Goal: Task Accomplishment & Management: Use online tool/utility

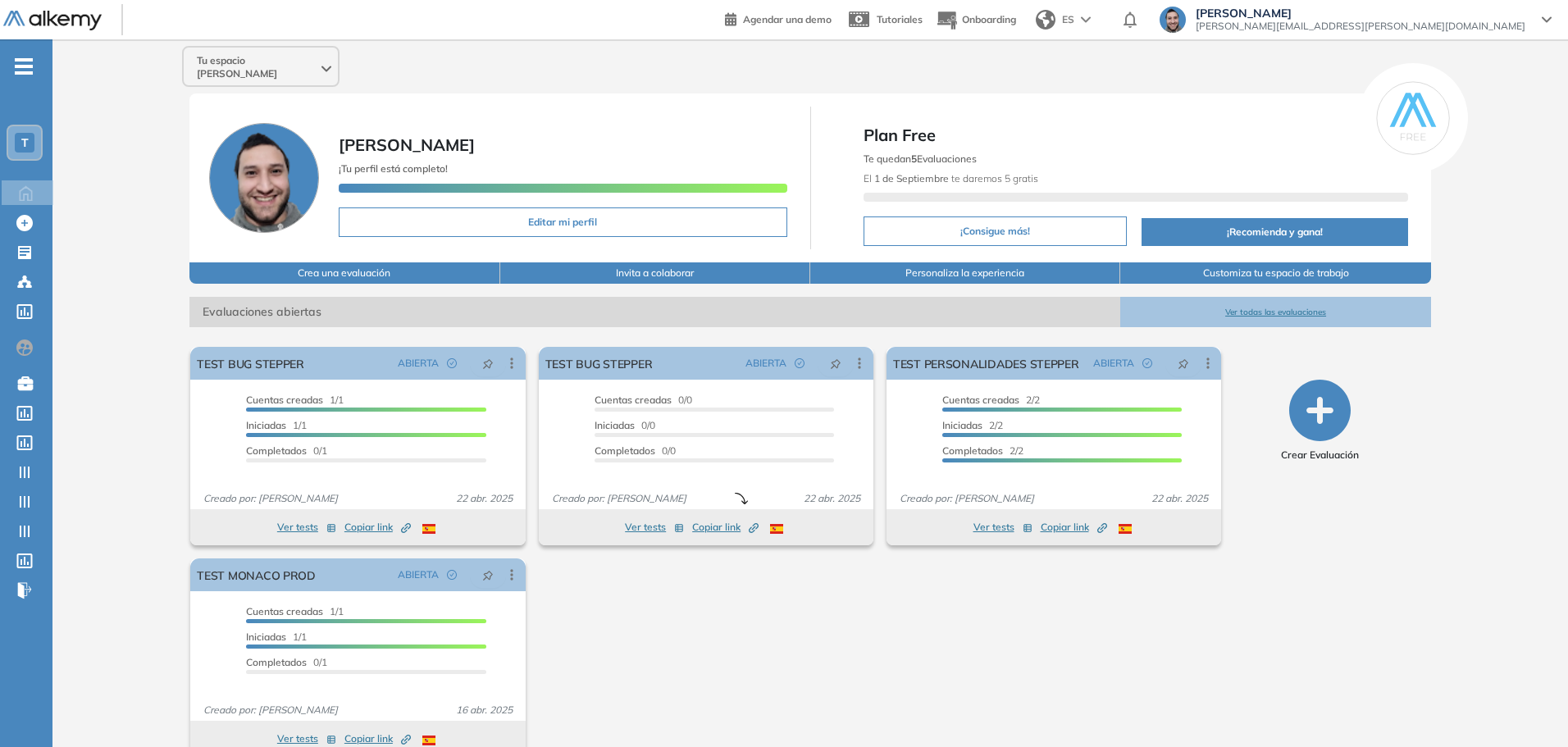
click at [27, 138] on span "T" at bounding box center [25, 142] width 8 height 13
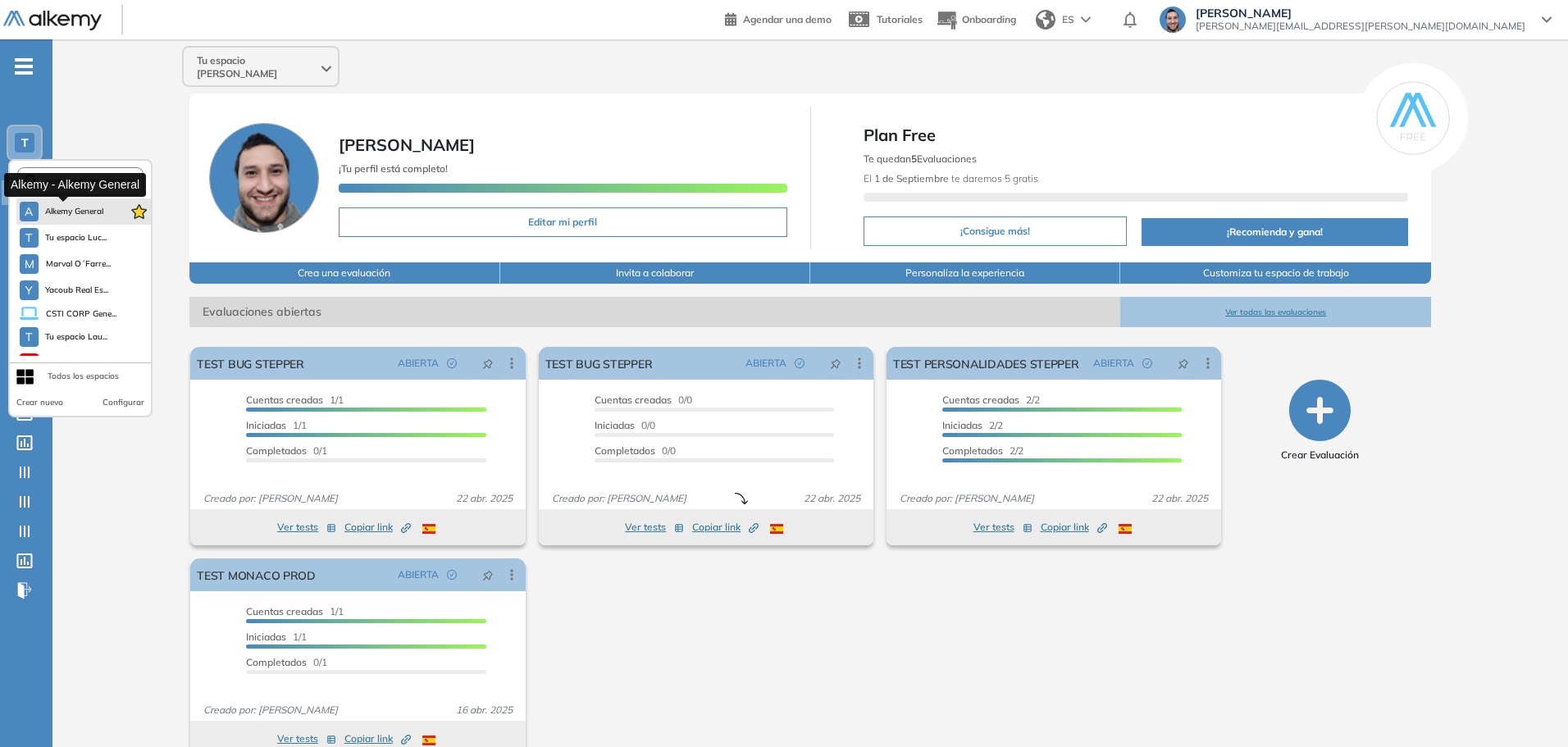
click at [66, 209] on span "Alkemy General" at bounding box center [74, 210] width 59 height 13
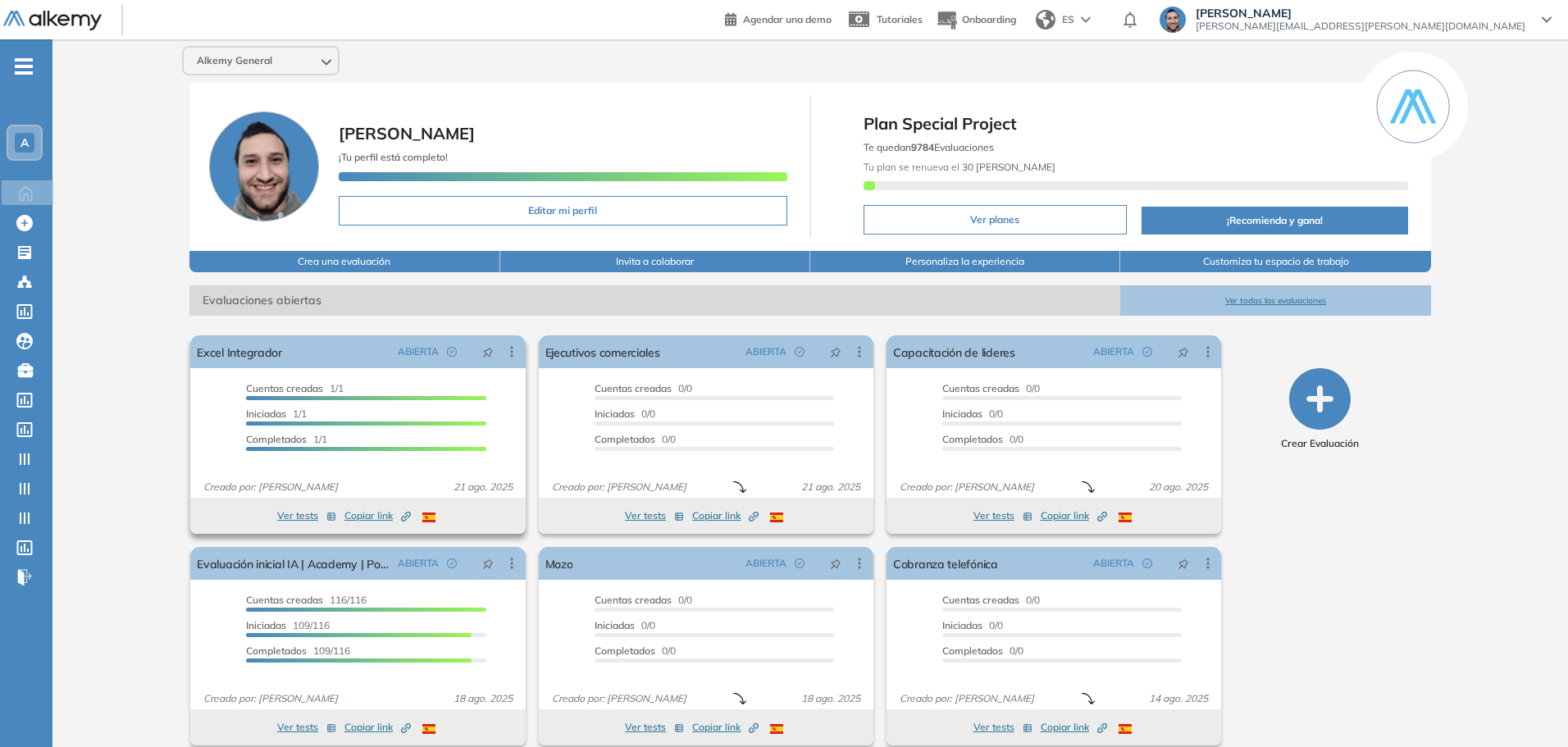
scroll to position [18, 0]
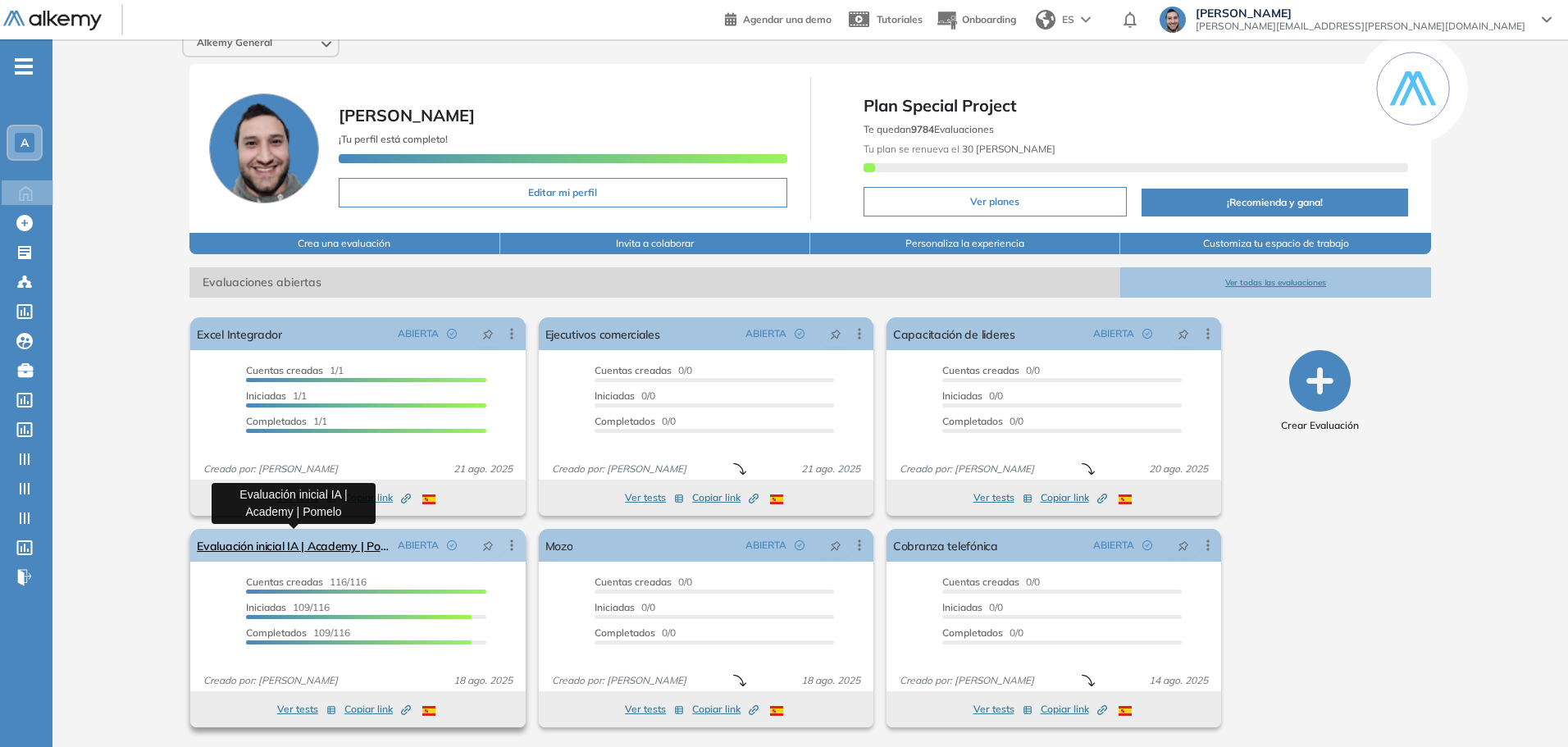
click at [346, 538] on link "Evaluación inicial IA | Academy | Pomelo" at bounding box center [294, 544] width 194 height 32
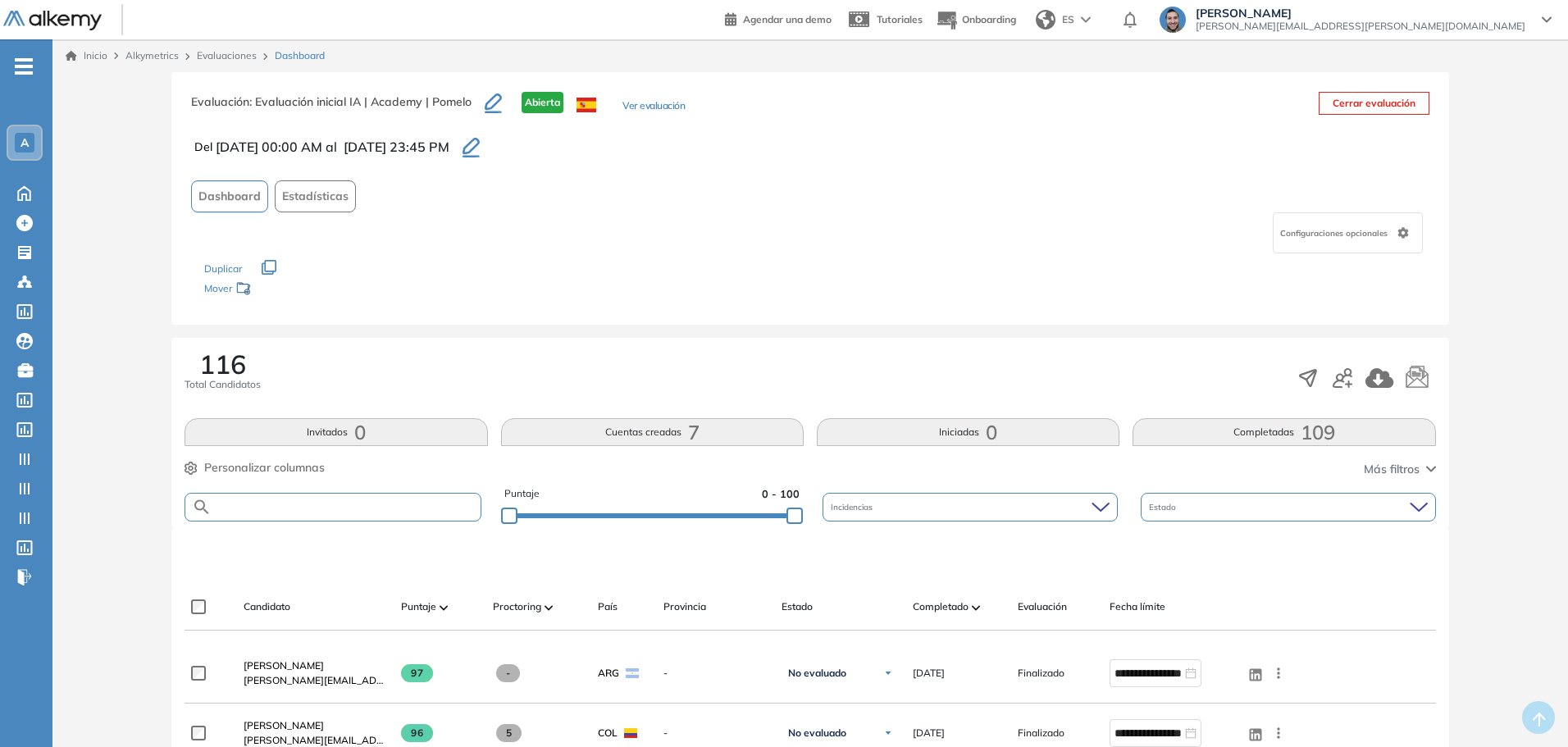
click at [346, 507] on input "text" at bounding box center [346, 507] width 268 height 13
type input "******"
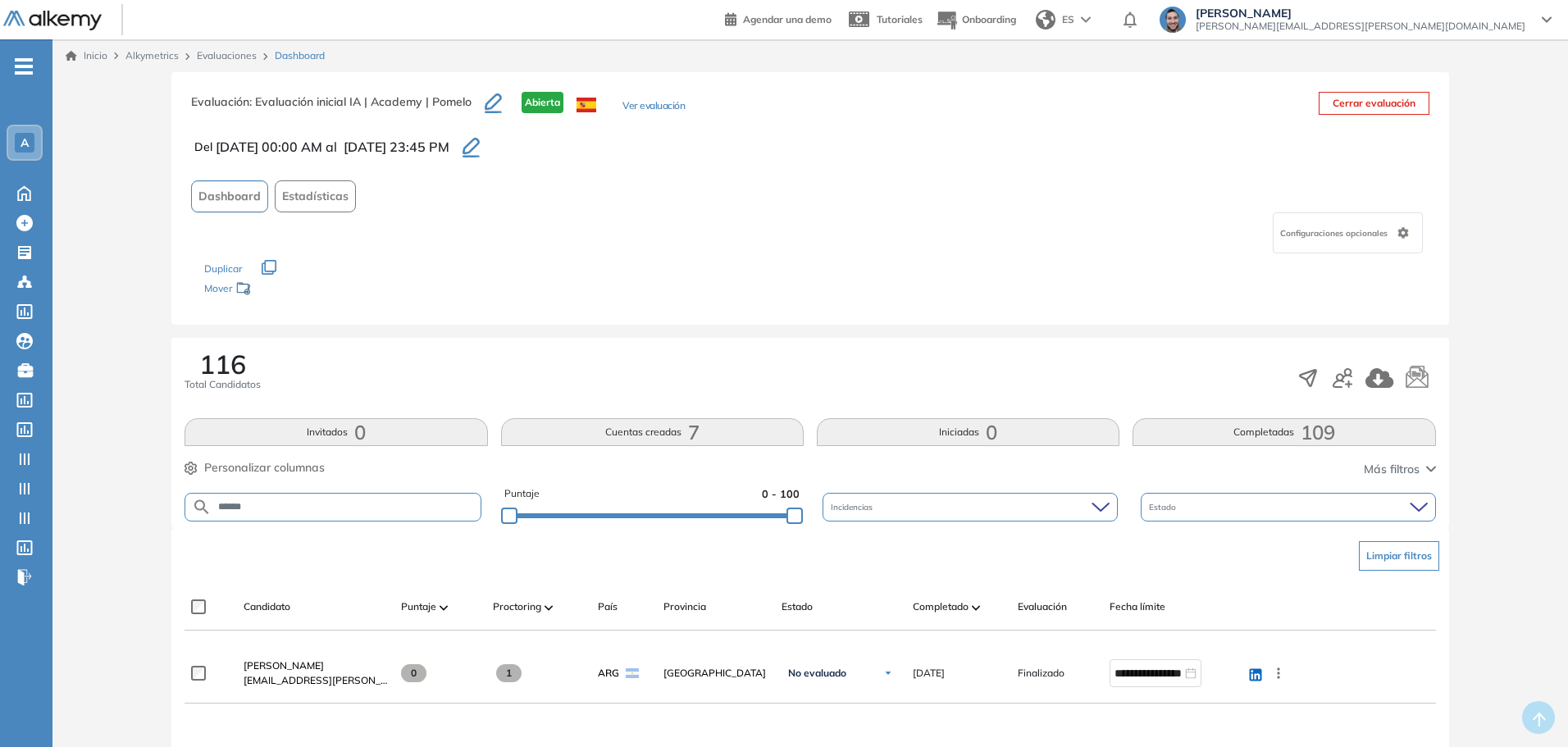
scroll to position [163, 0]
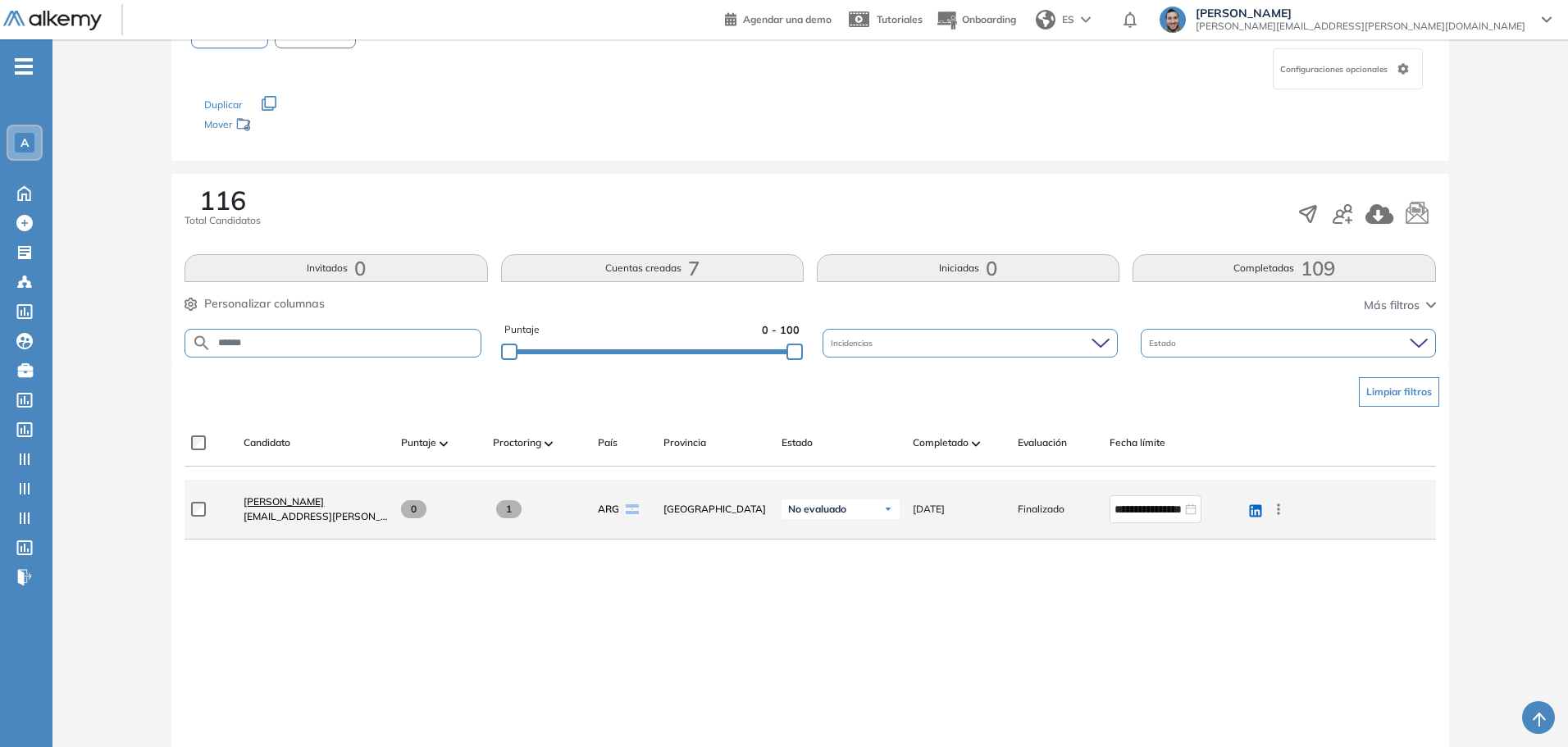
click at [273, 498] on span "Ilvany Castillo" at bounding box center [284, 501] width 80 height 13
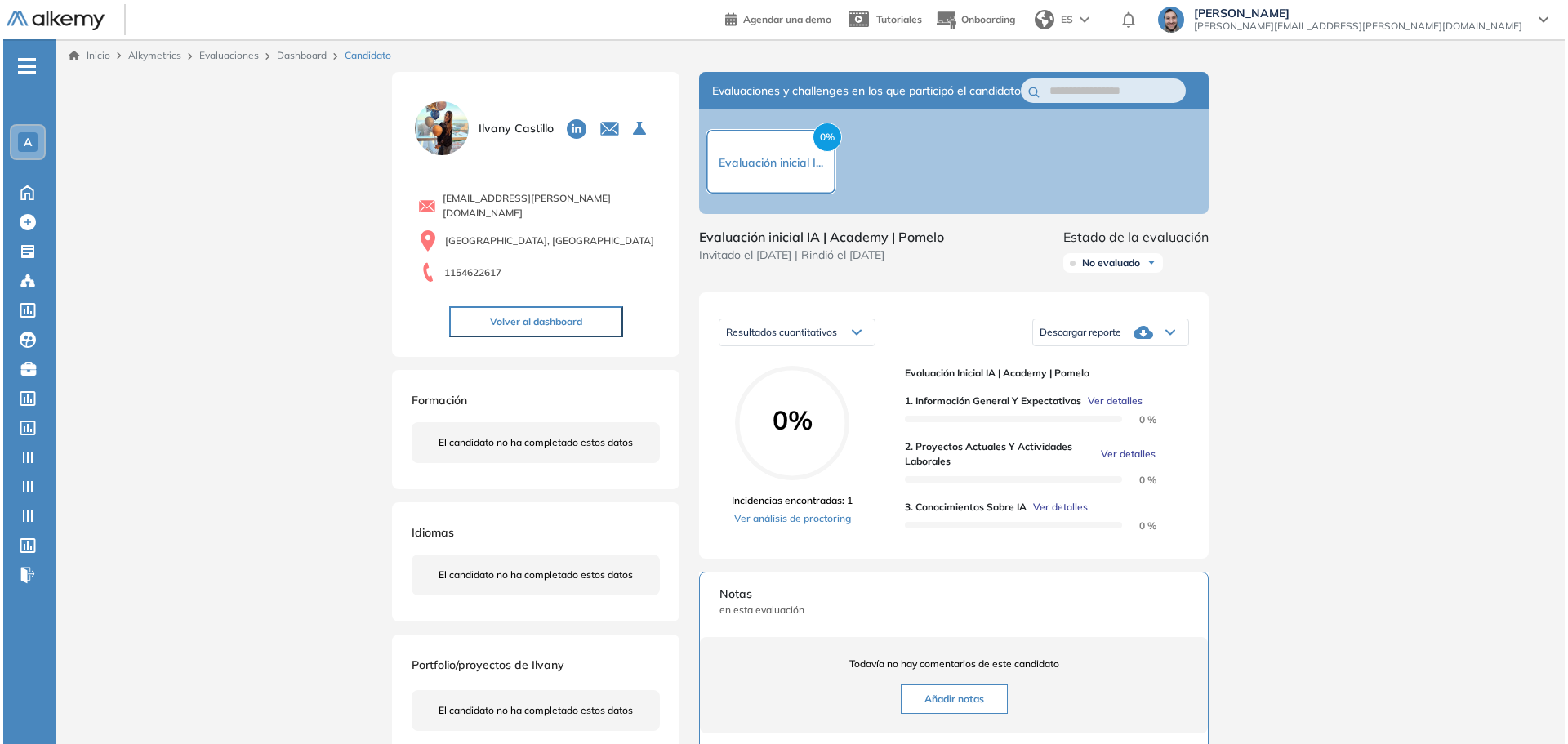
scroll to position [163, 0]
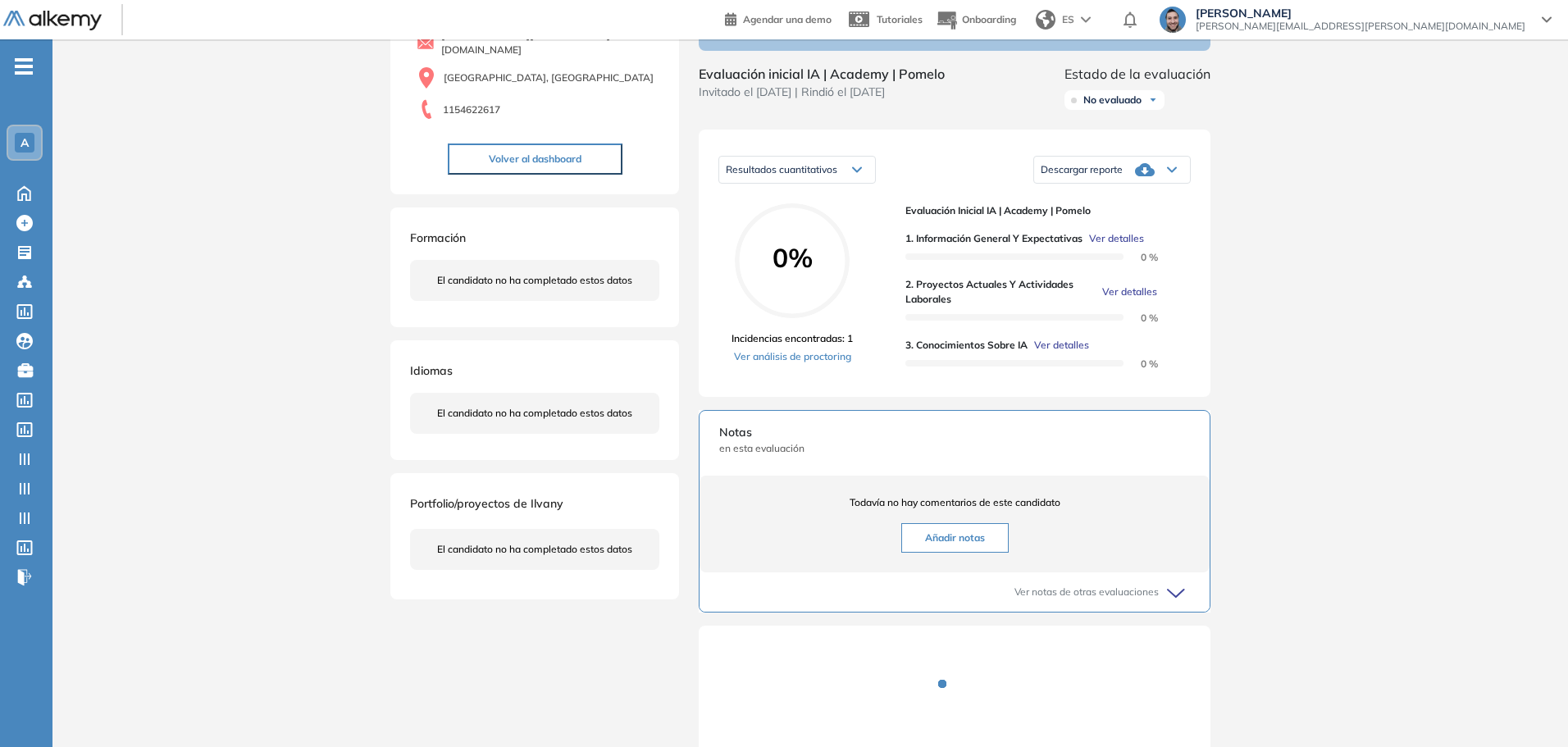
click at [1122, 246] on span "Ver detalles" at bounding box center [1117, 238] width 55 height 15
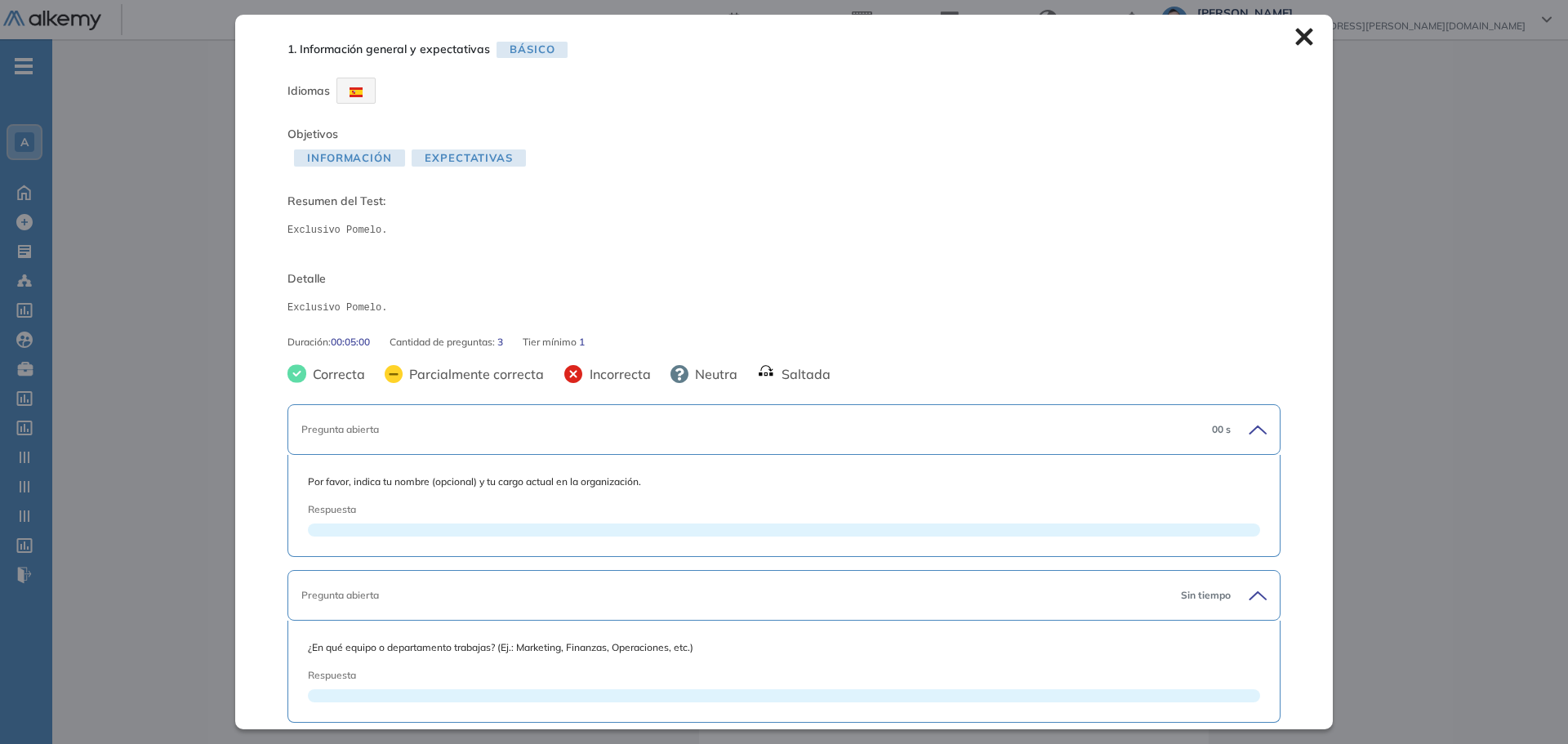
scroll to position [124, 0]
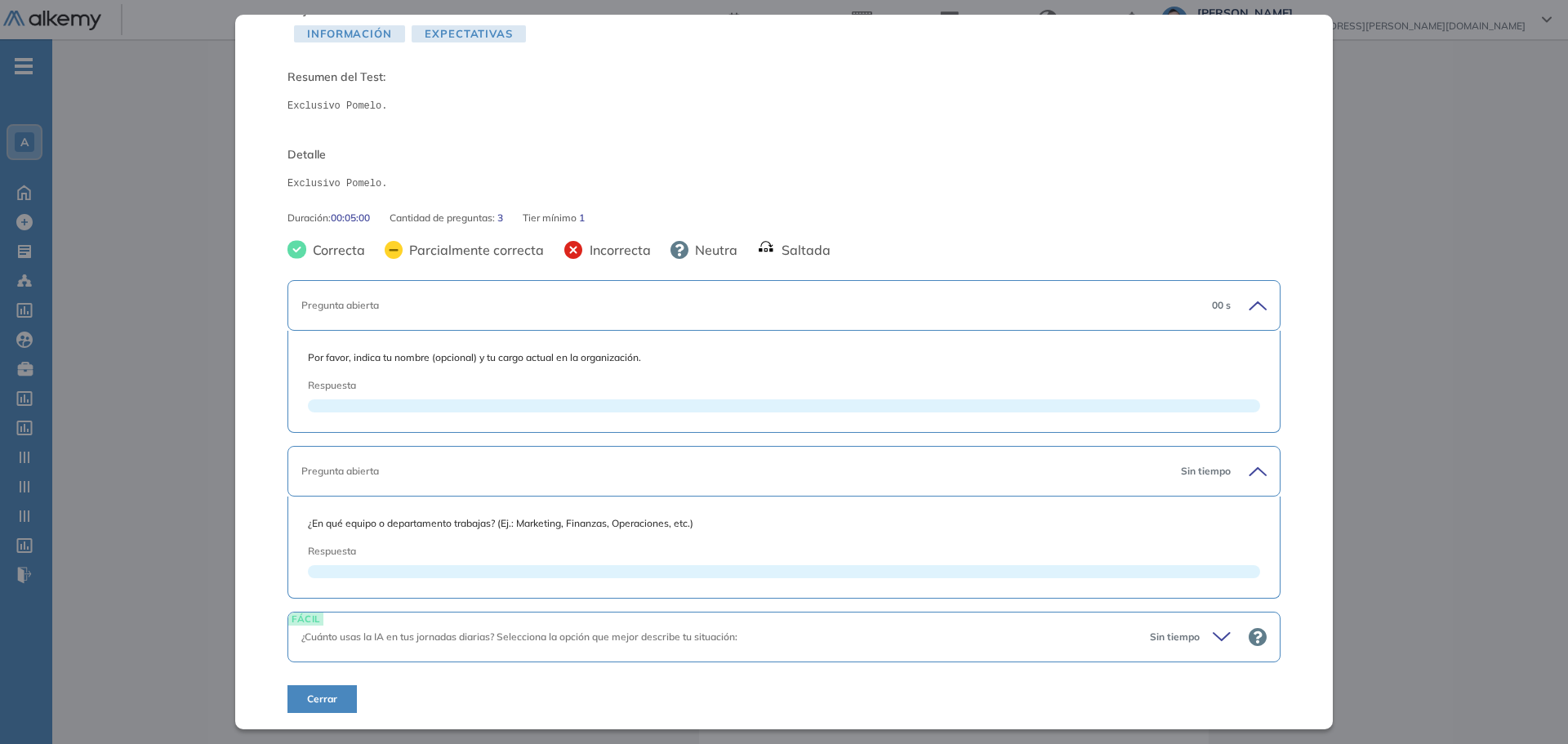
click at [1213, 636] on icon at bounding box center [1224, 637] width 22 height 22
click at [1231, 639] on icon at bounding box center [1241, 637] width 22 height 22
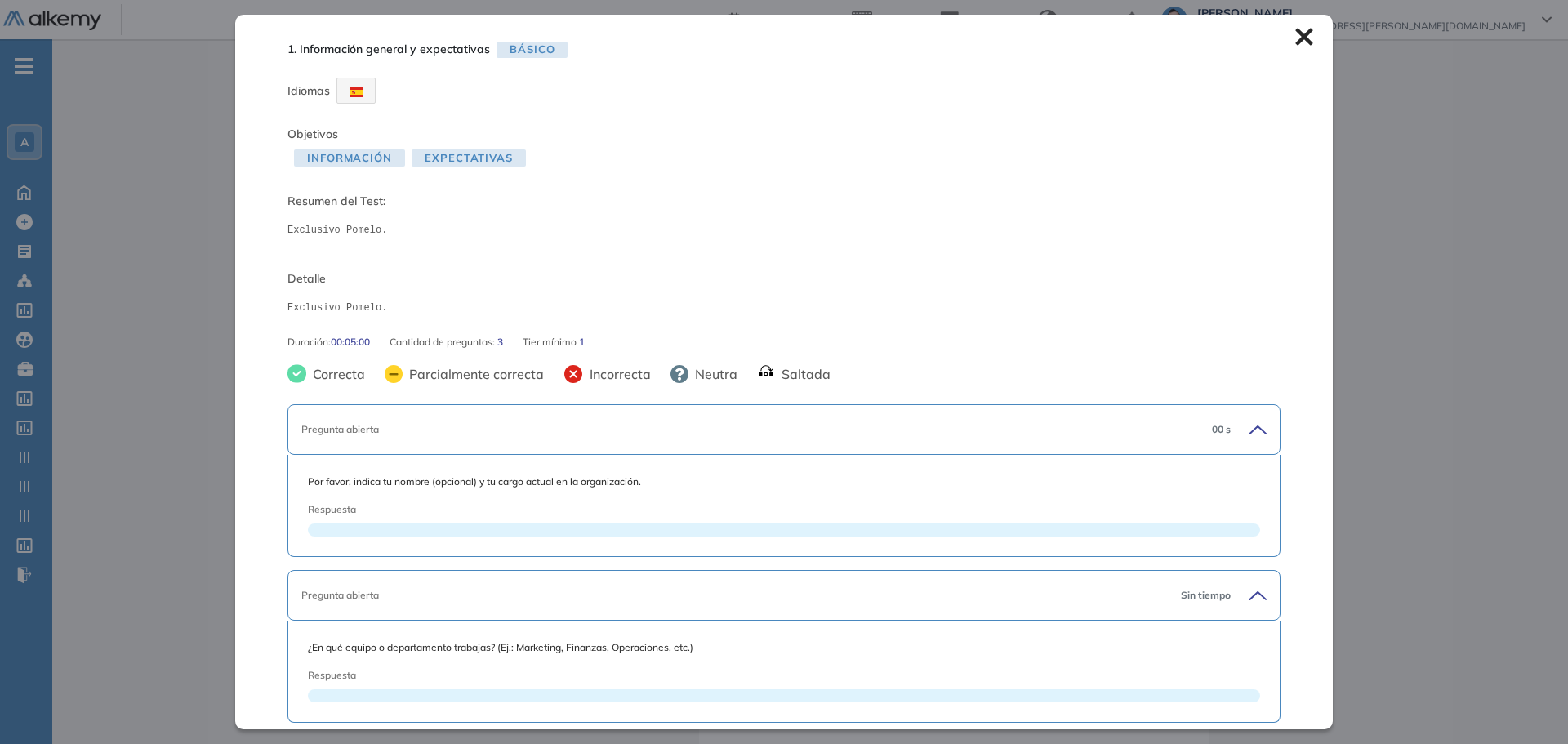
click at [1295, 49] on div "1. Información general y expectativas Básico Idiomas Objetivos Información Expe…" at bounding box center [784, 372] width 1098 height 714
click at [1295, 32] on icon at bounding box center [1304, 37] width 18 height 18
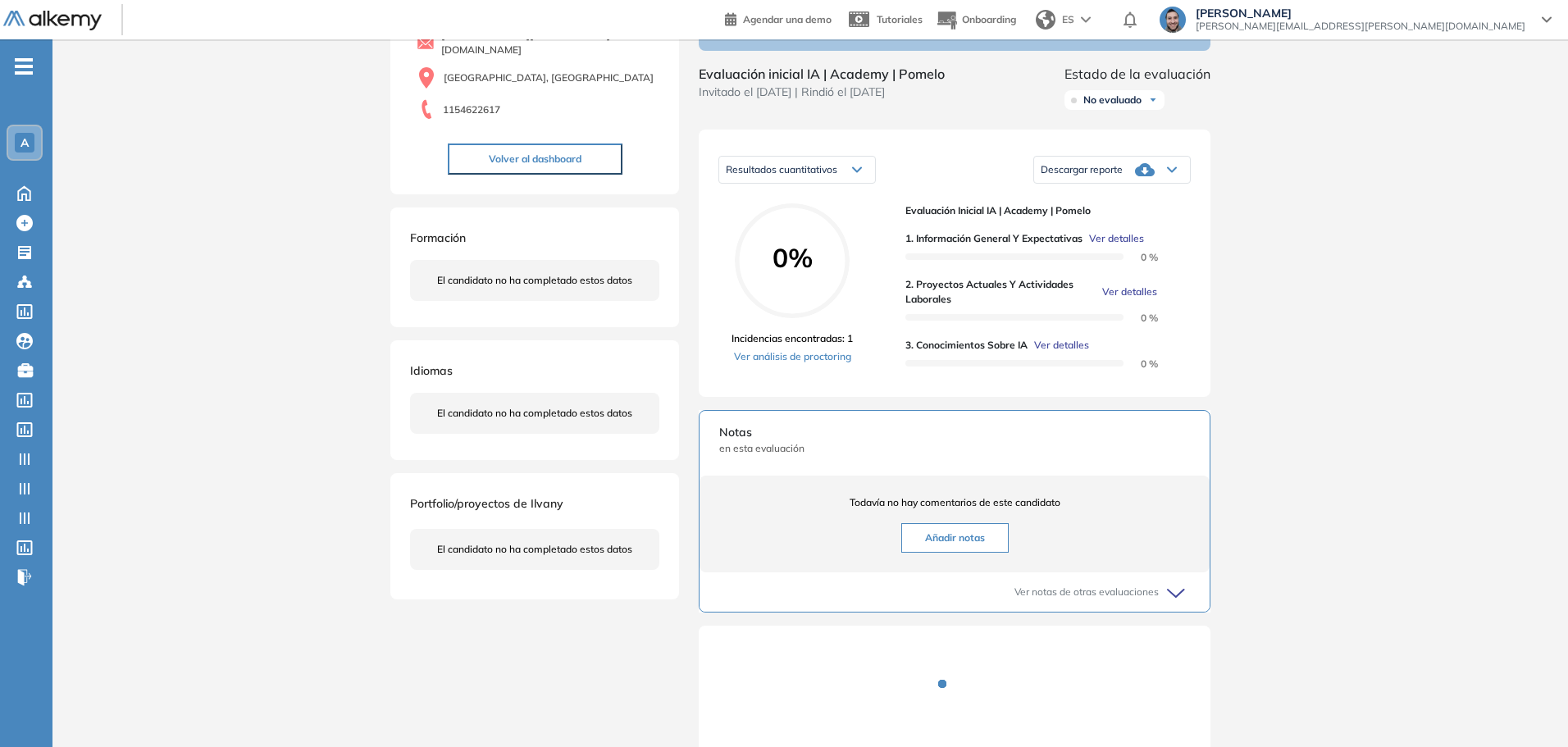
click at [1143, 300] on span "Ver detalles" at bounding box center [1130, 292] width 55 height 15
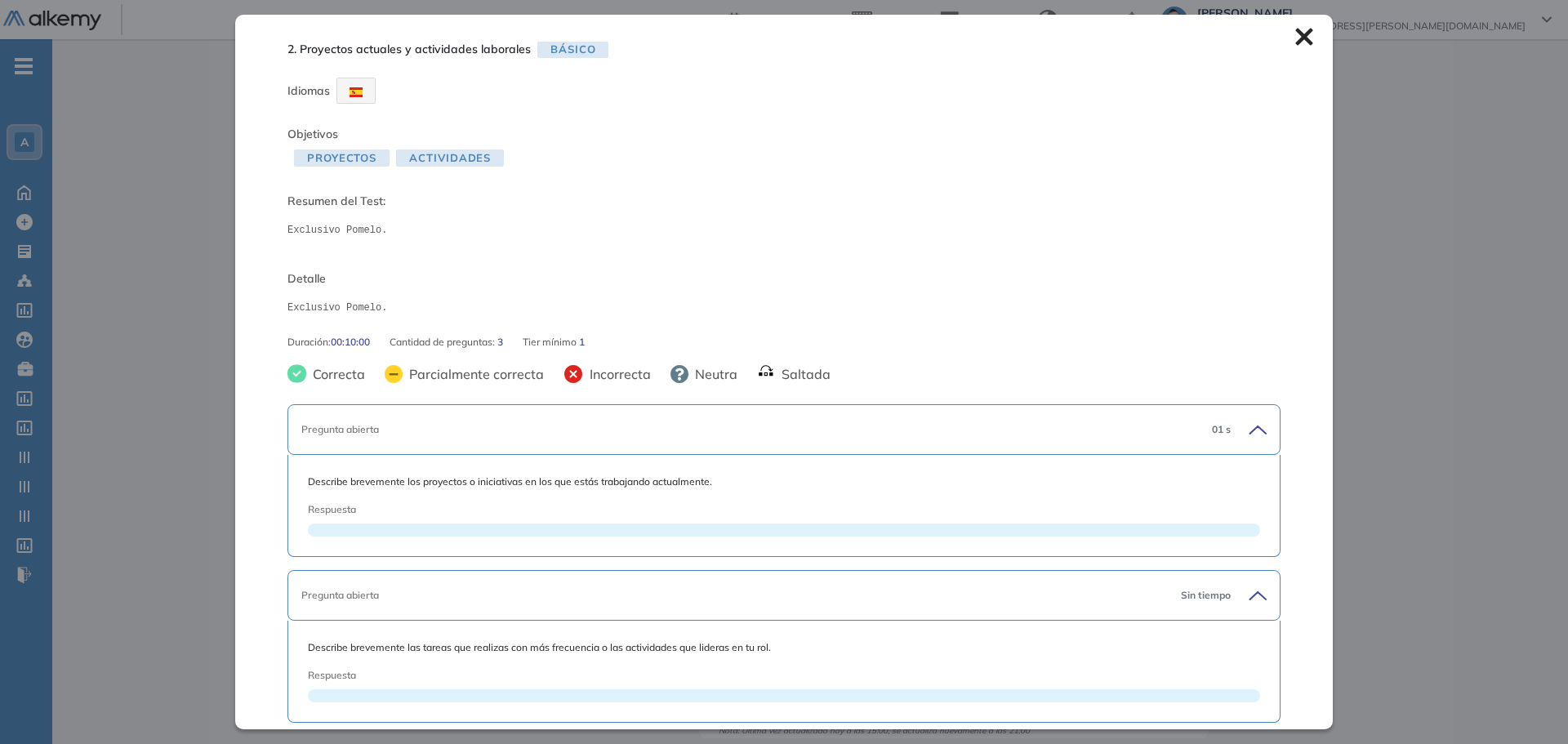
click at [1295, 37] on icon at bounding box center [1304, 36] width 18 height 18
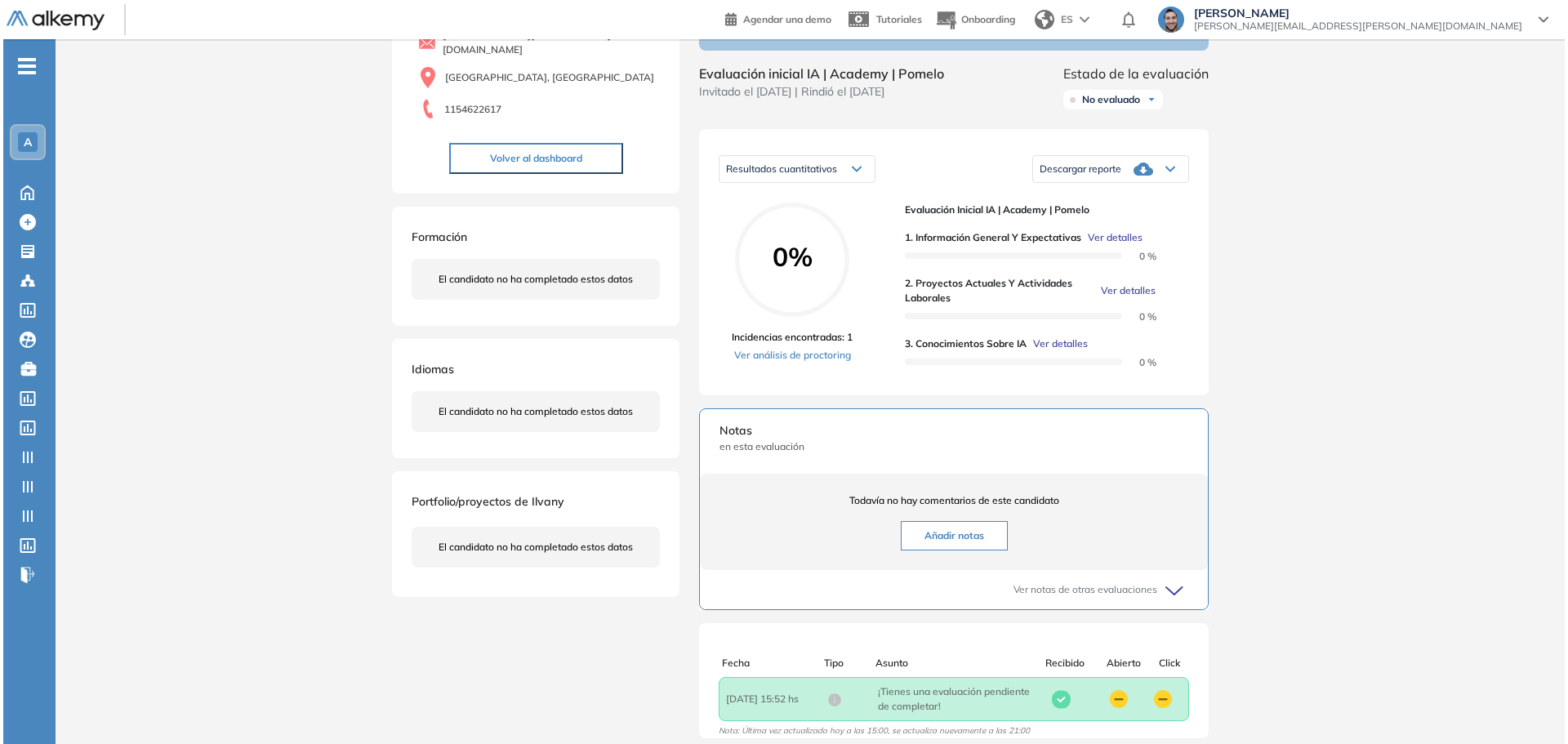
scroll to position [82, 0]
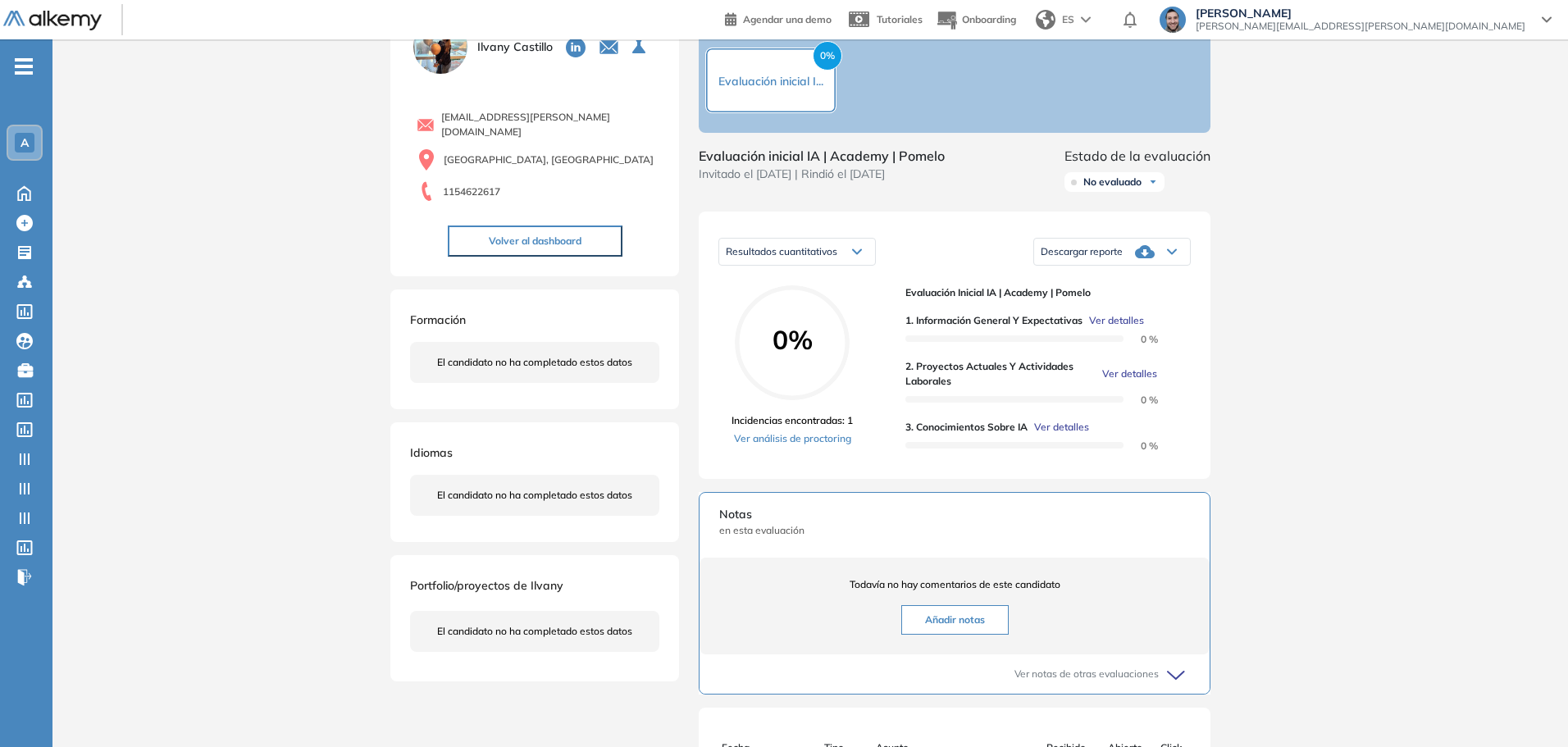
click at [1064, 435] on span "Ver detalles" at bounding box center [1062, 427] width 55 height 15
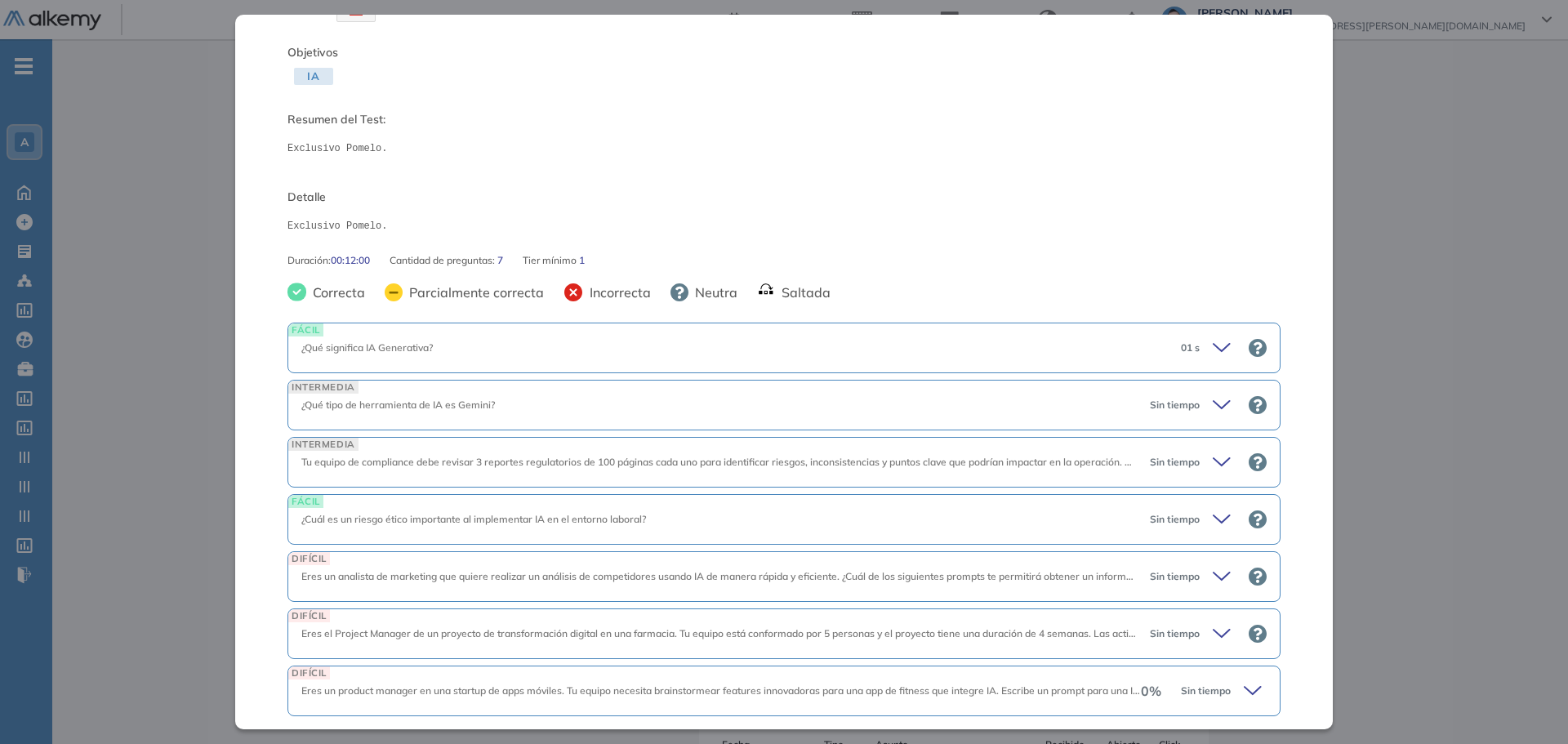
scroll to position [136, 0]
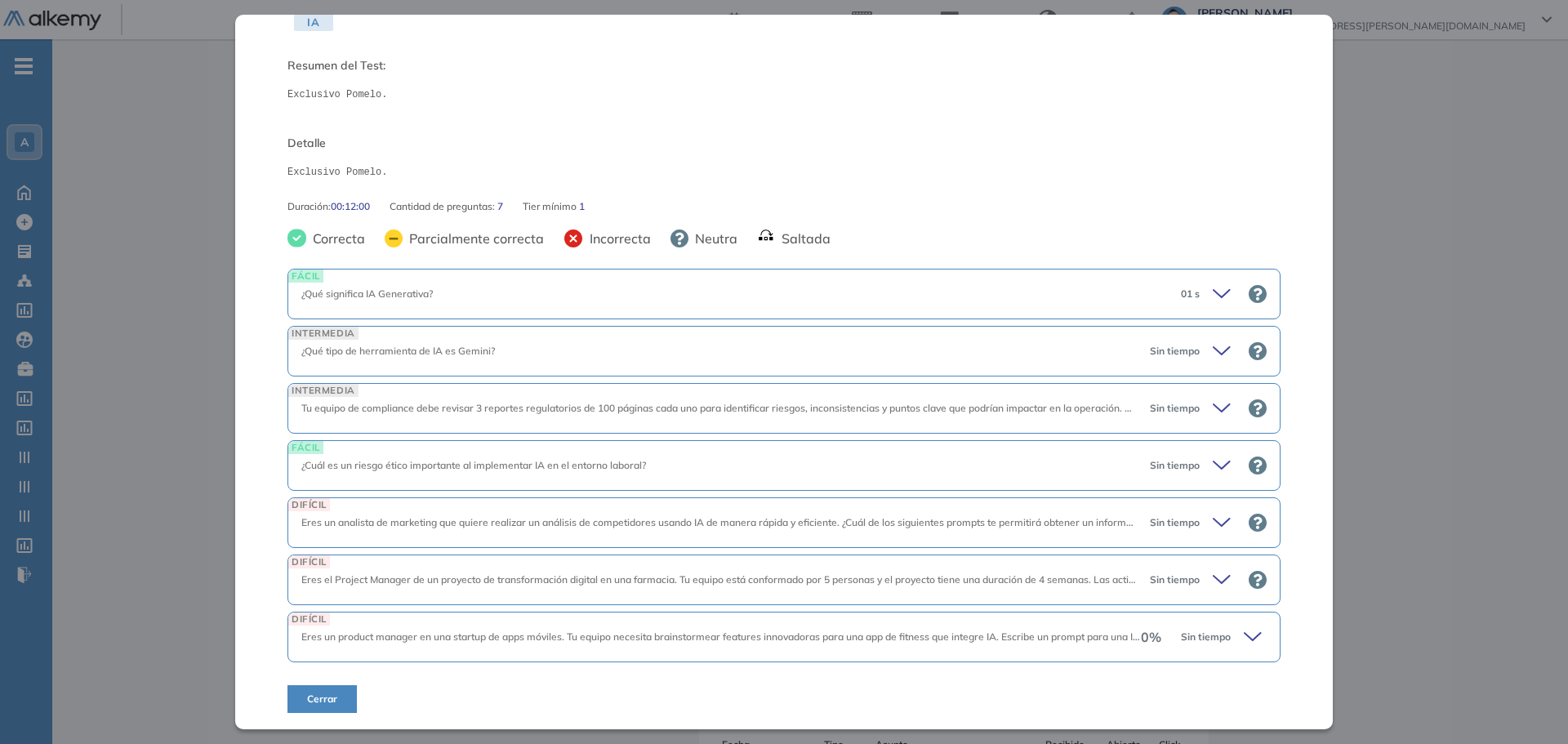
click at [1213, 287] on icon at bounding box center [1224, 294] width 22 height 22
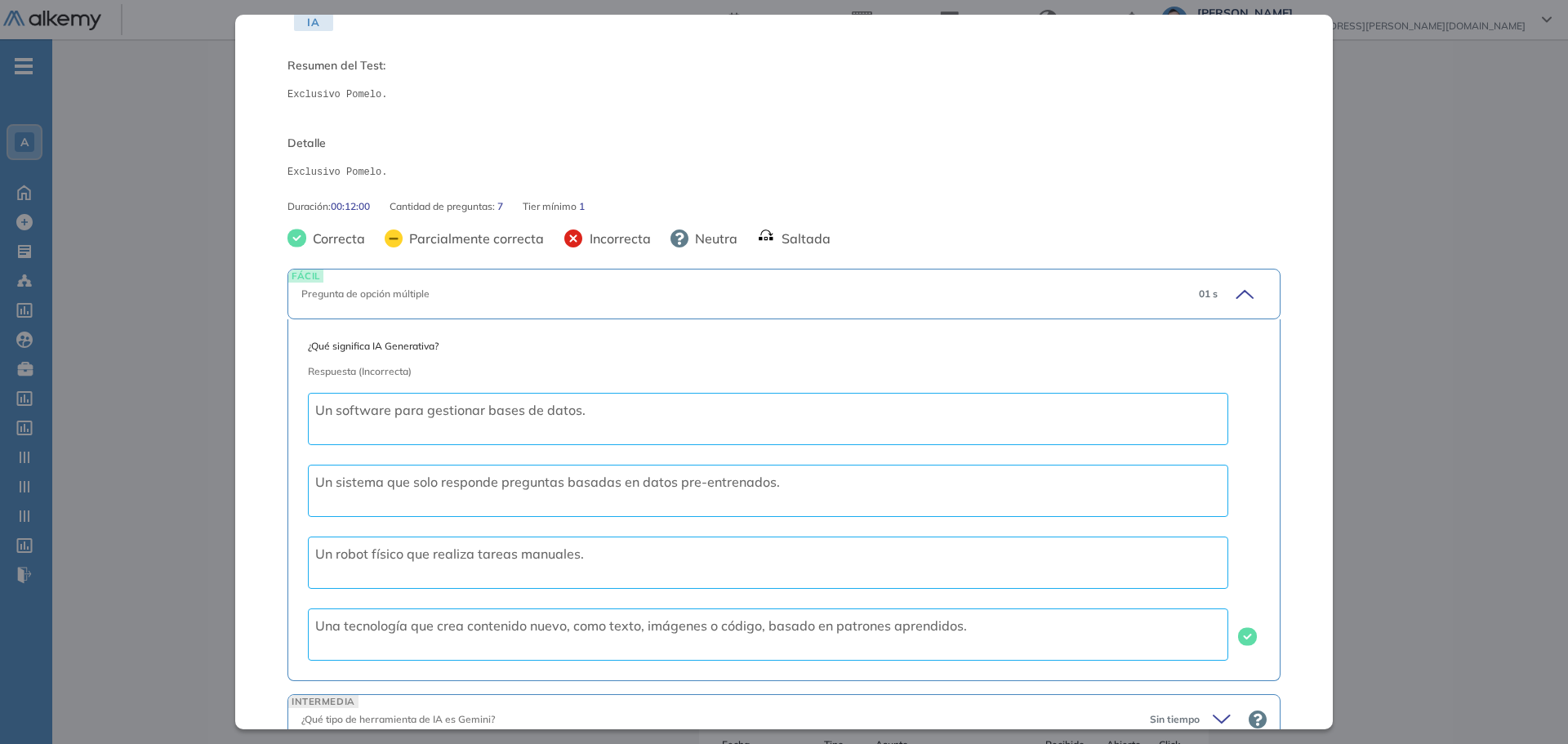
click at [1203, 289] on span "01 s" at bounding box center [1207, 294] width 19 height 15
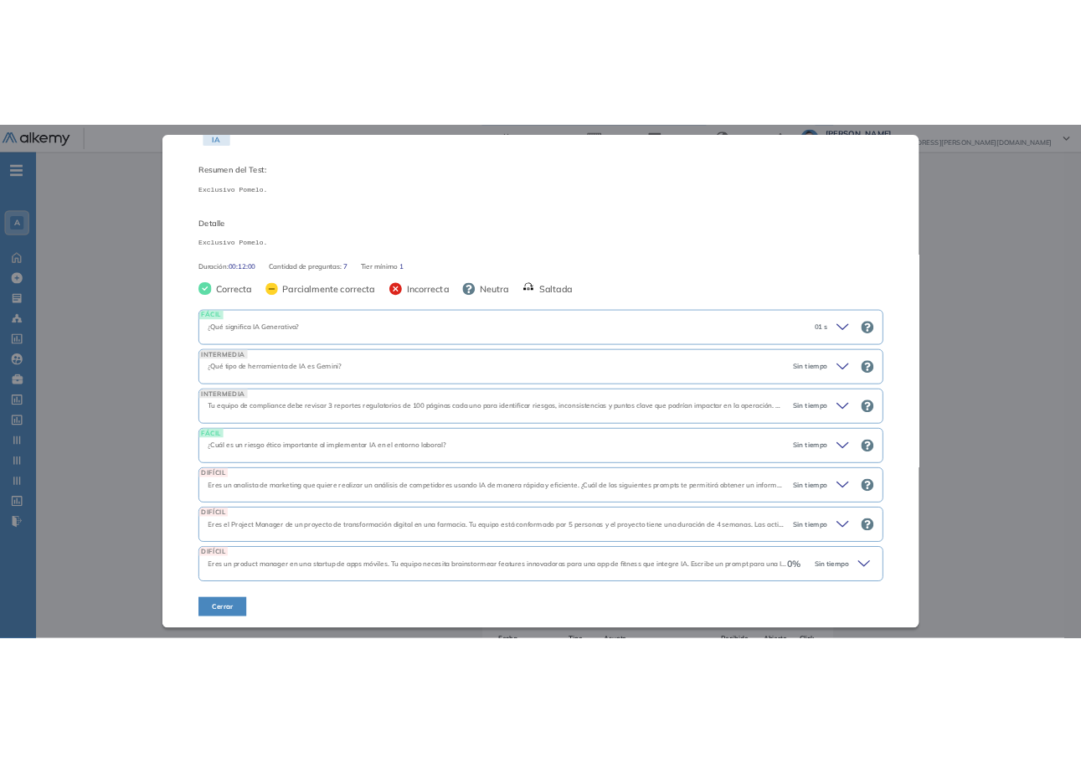
scroll to position [0, 0]
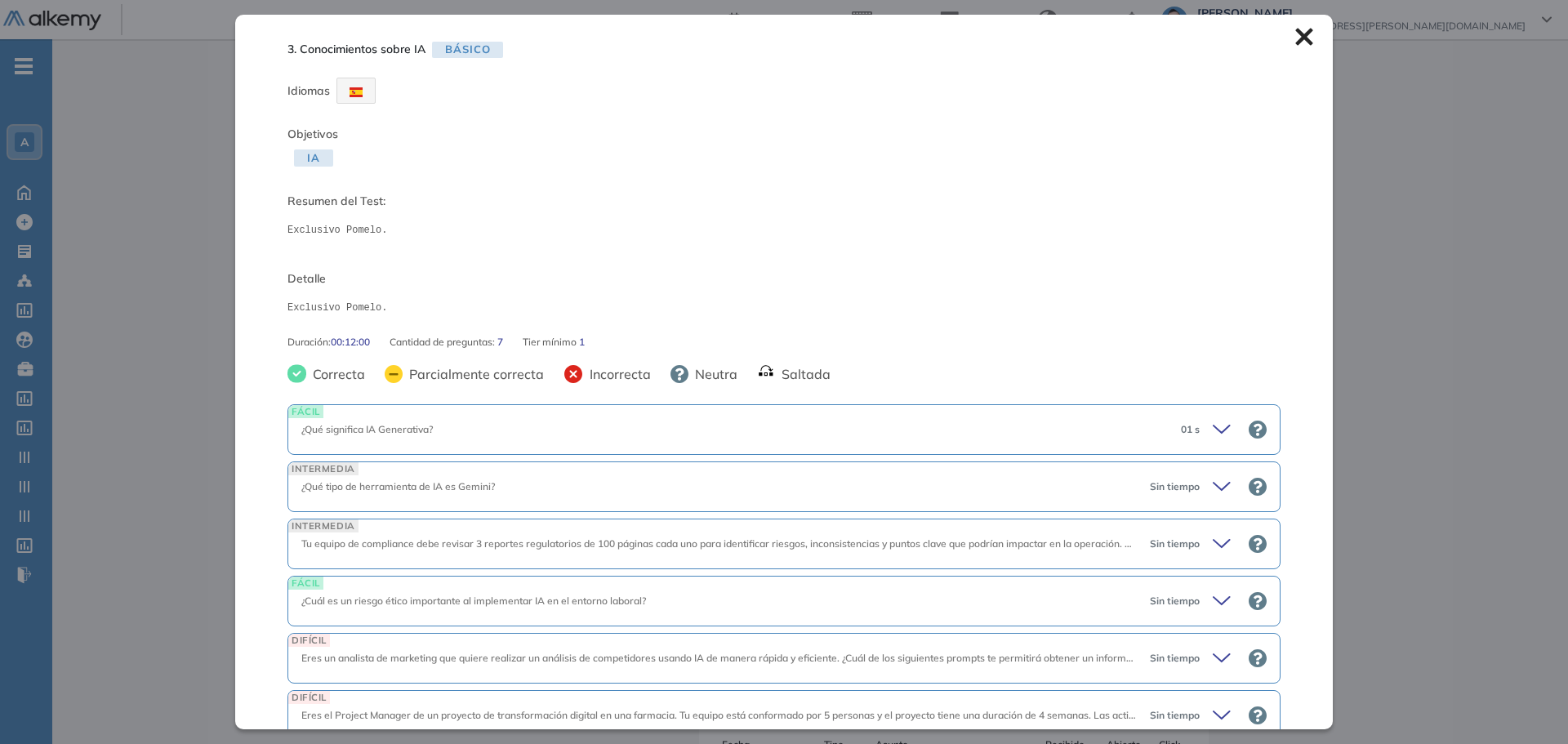
click at [1280, 34] on div "3. Conocimientos sobre IA Básico Idiomas Objetivos IA Resumen del Test: Exclusi…" at bounding box center [784, 372] width 1098 height 714
click at [1295, 36] on icon at bounding box center [1304, 36] width 18 height 18
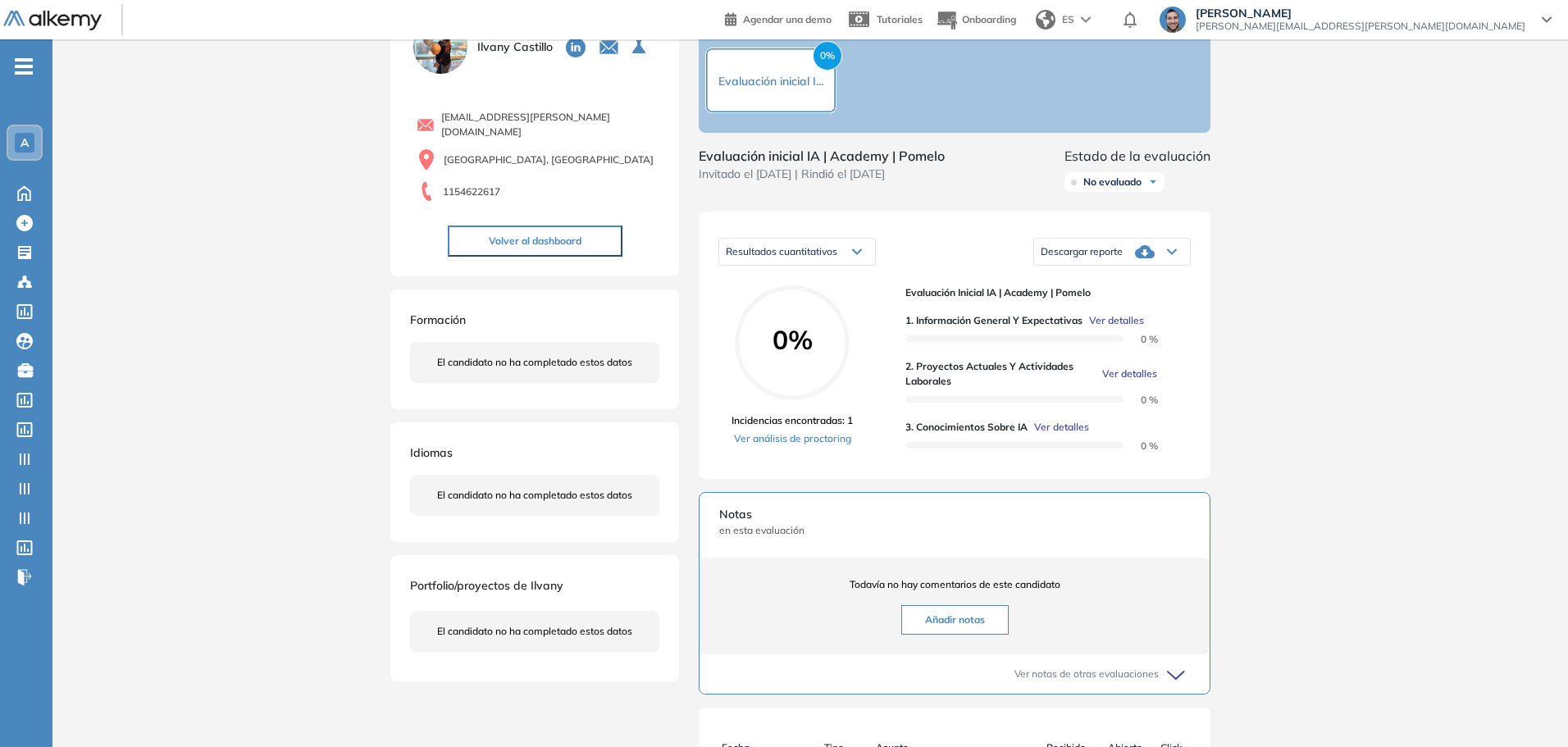
click at [1258, 308] on div "Inicio Alkymetrics Evaluaciones Dashboard Candidato Duración : 00:00:00 Cantida…" at bounding box center [811, 448] width 1516 height 984
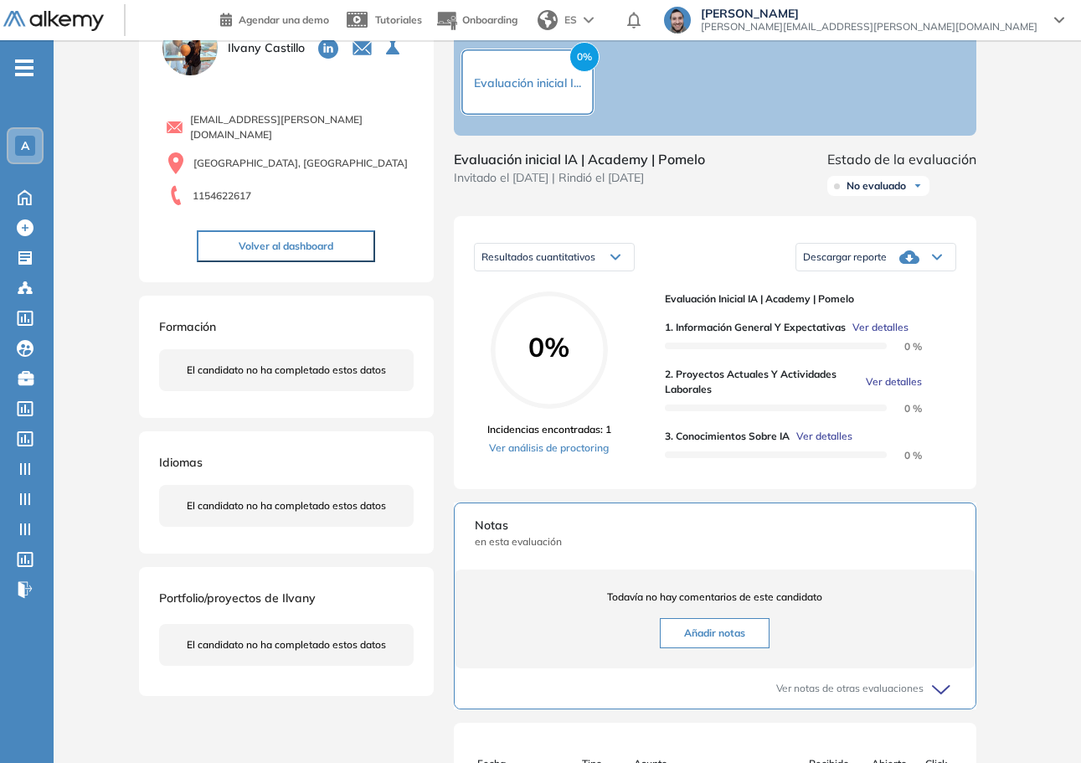
click at [1041, 358] on div "Inicio Alkymetrics Evaluaciones Dashboard Candidato Duración : 00:00:00 Cantida…" at bounding box center [568, 458] width 1028 height 1005
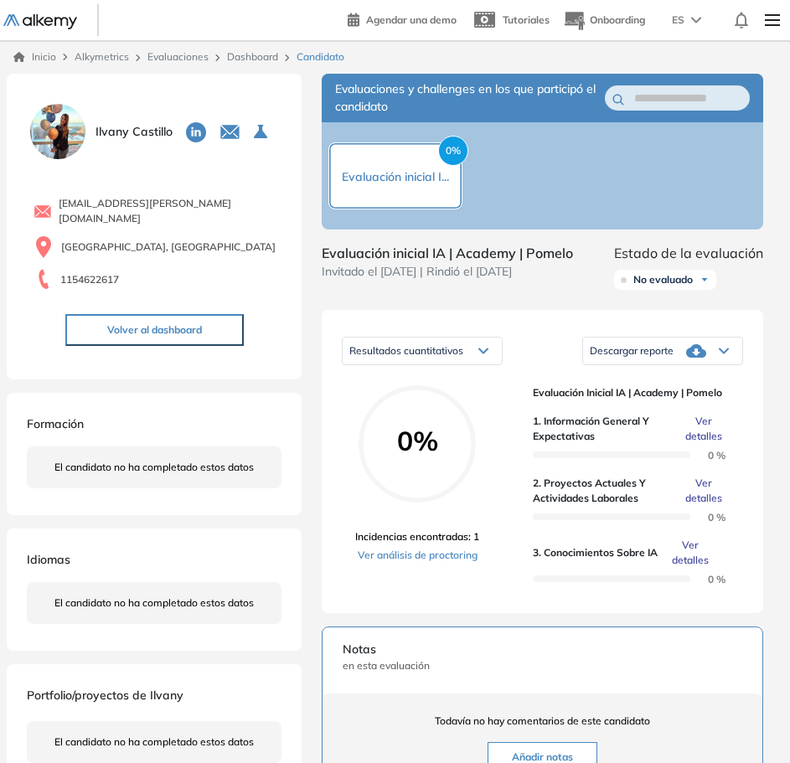
click at [364, 724] on span "Todavía no hay comentarios de este candidato" at bounding box center [542, 721] width 399 height 15
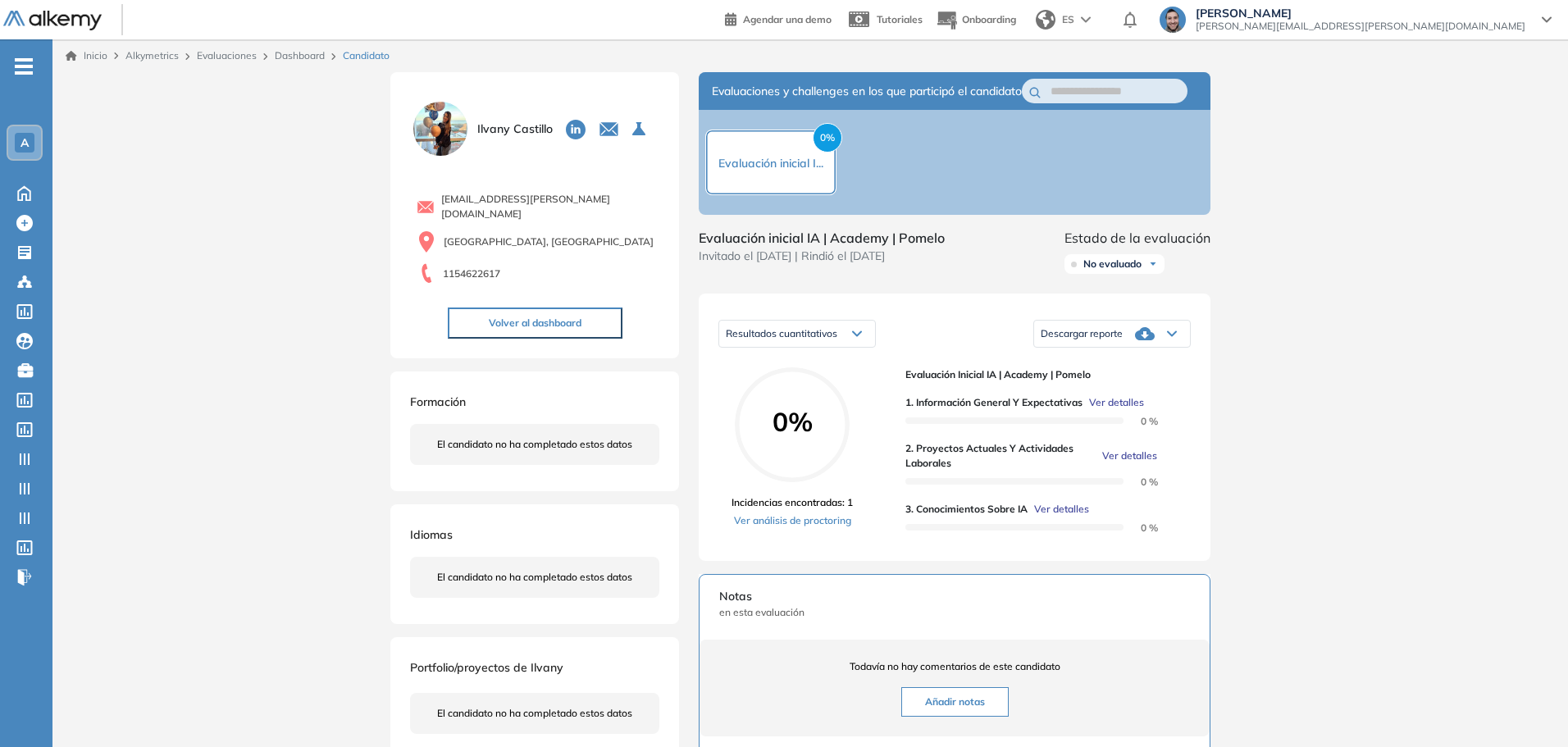
click at [23, 71] on span "-" at bounding box center [24, 64] width 18 height 13
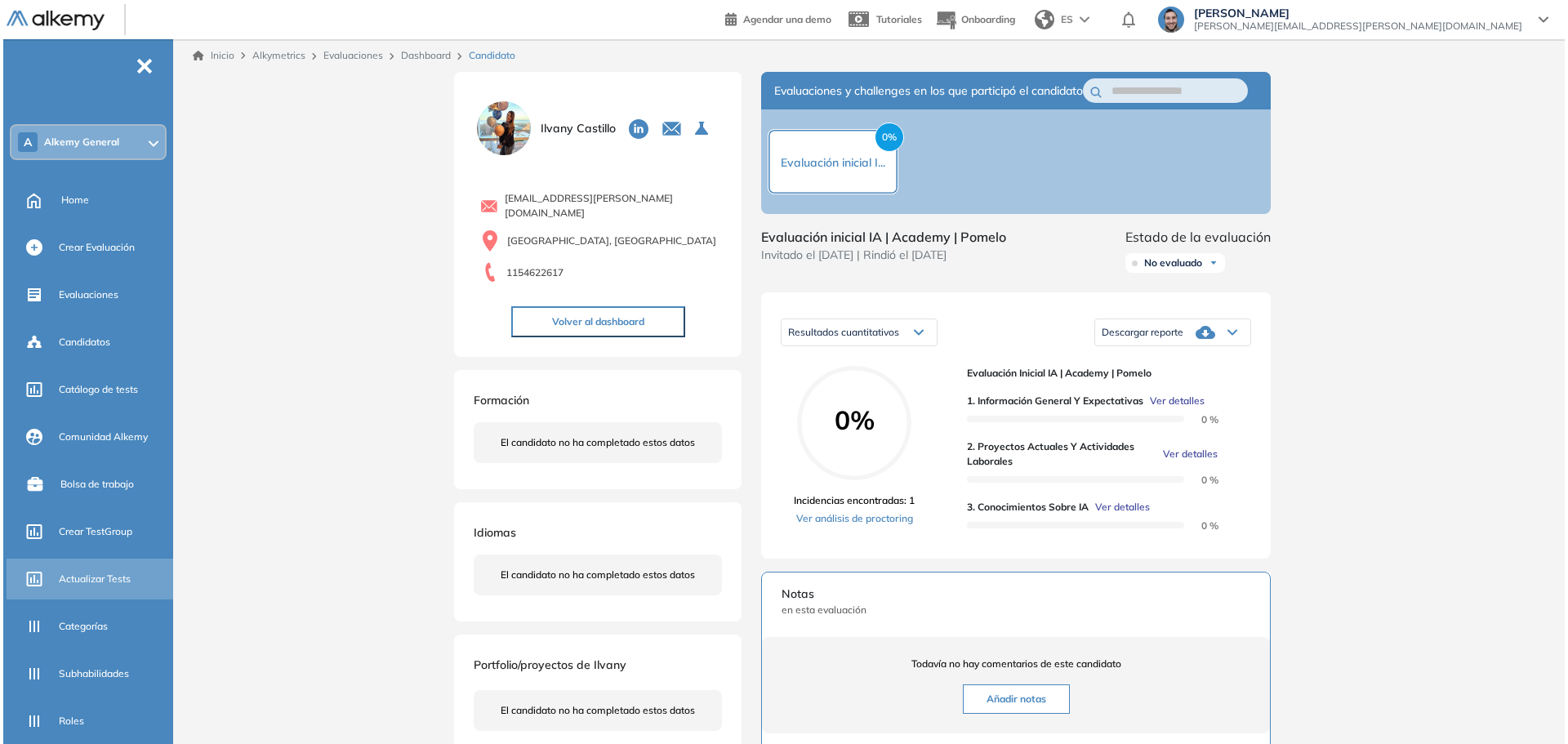
scroll to position [163, 0]
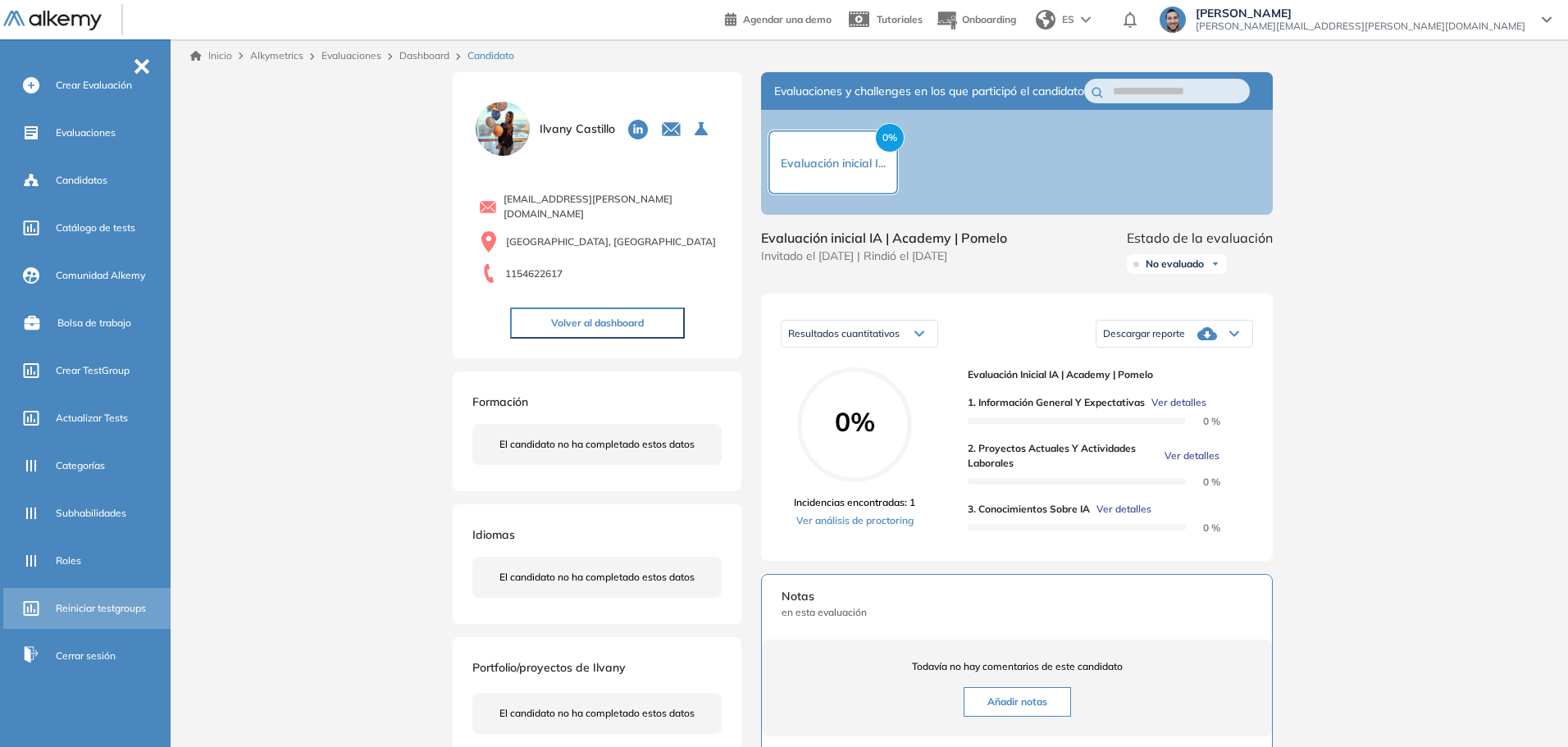
click at [96, 616] on div "Reiniciar testgroups" at bounding box center [112, 608] width 112 height 27
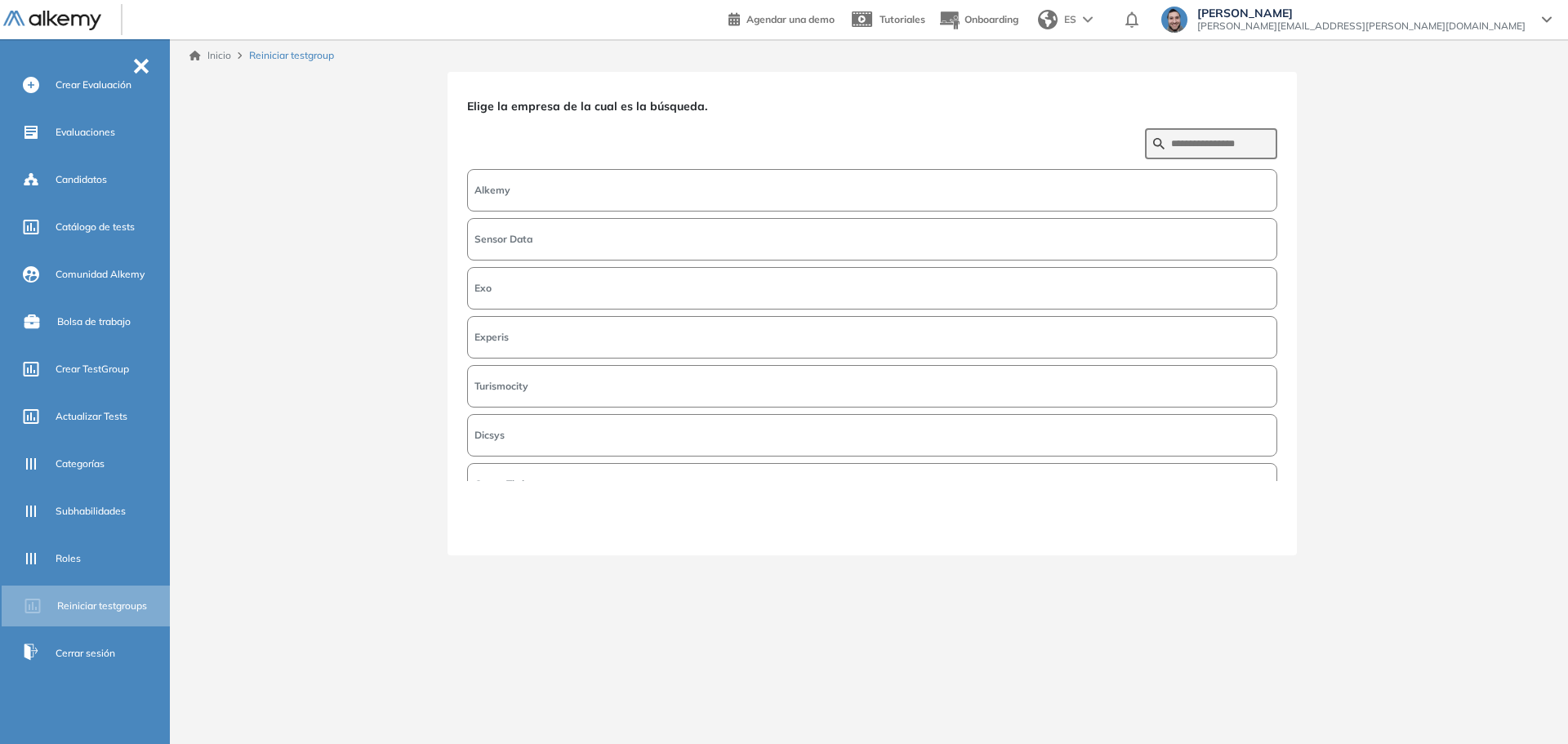
click at [139, 61] on span "-" at bounding box center [141, 63] width 18 height 13
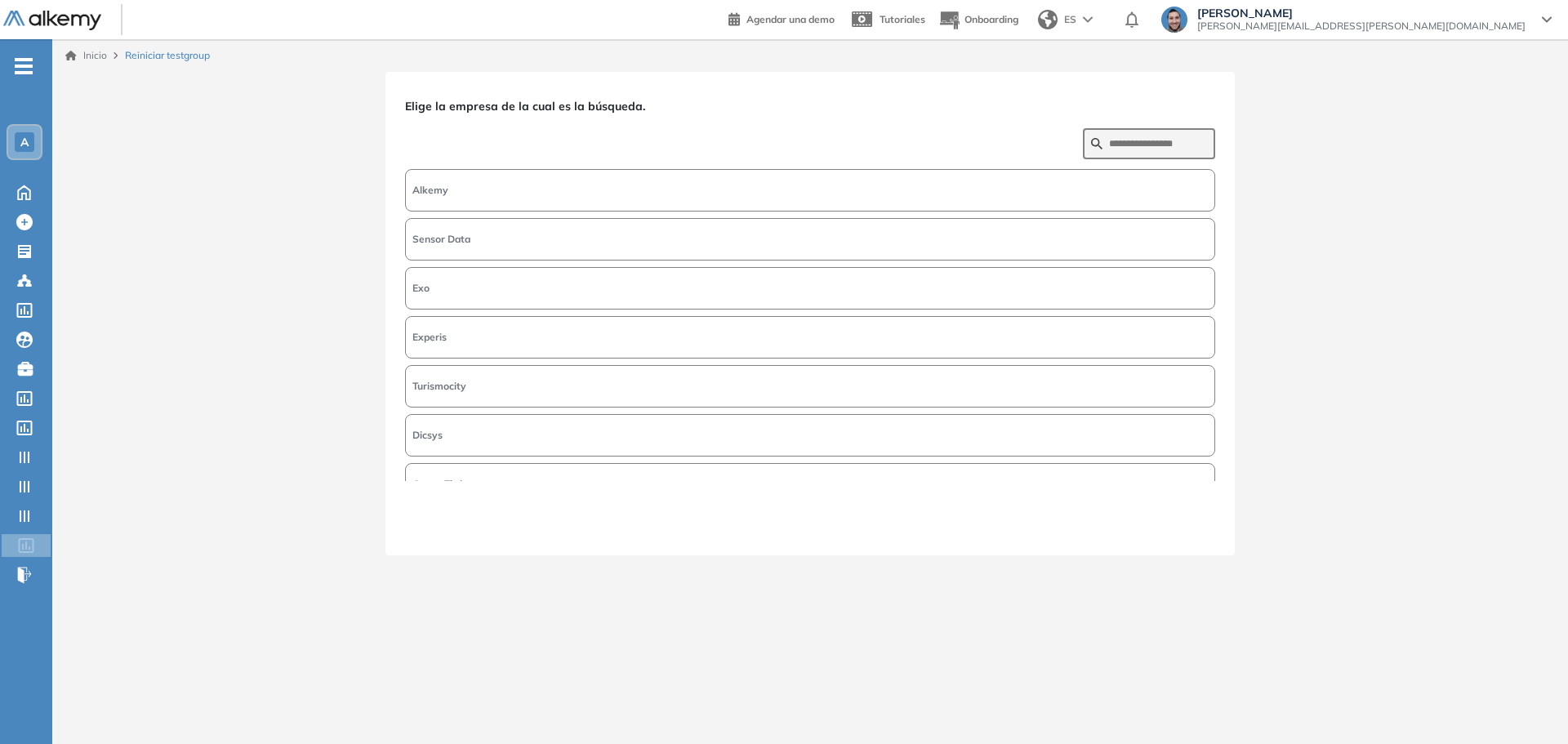
click at [499, 175] on button "Alkemy" at bounding box center [809, 190] width 810 height 43
click at [1060, 526] on button "Siguiente" at bounding box center [1180, 526] width 70 height 21
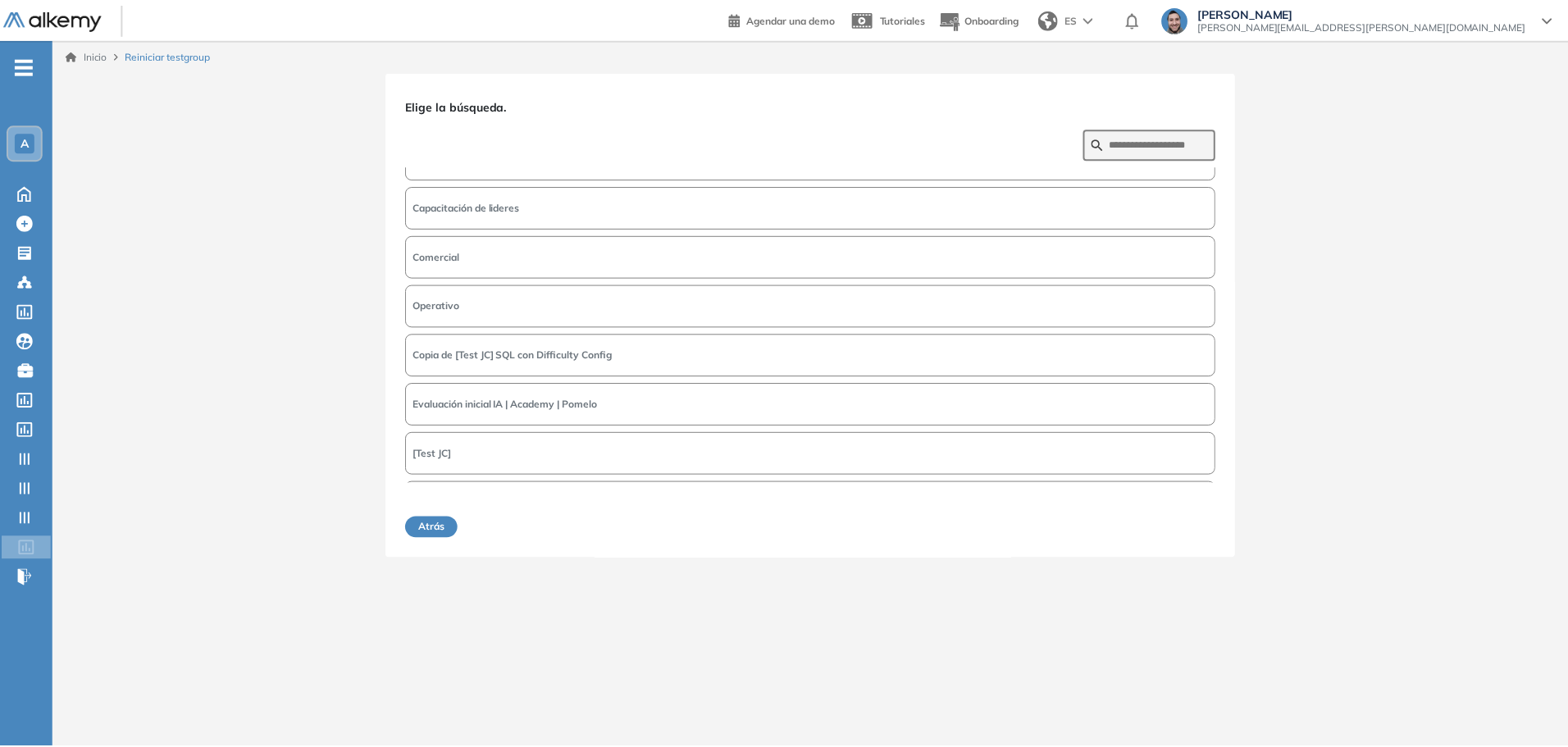
scroll to position [163, 0]
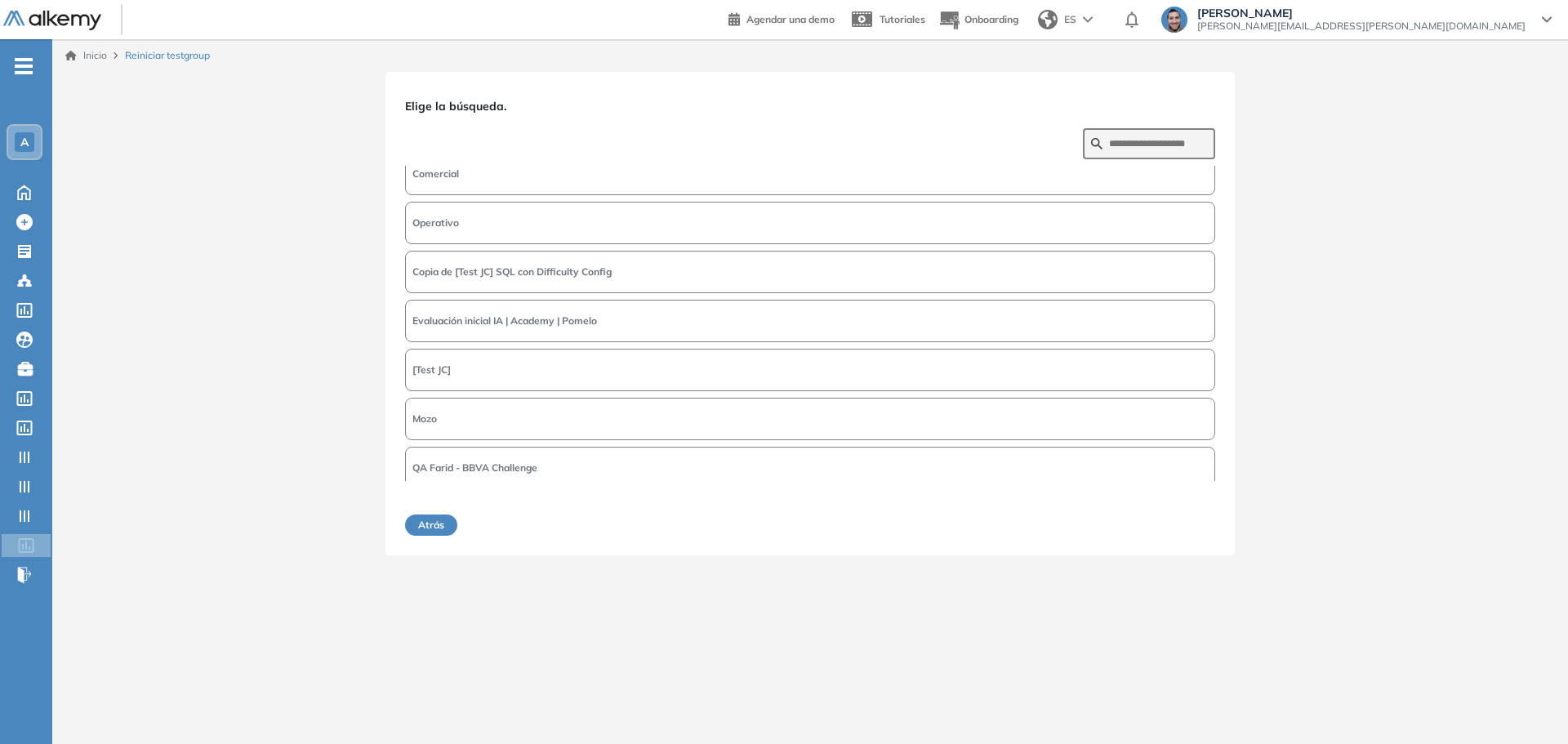
click at [572, 330] on button "Evaluación inicial IA | Academy | Pomelo" at bounding box center [809, 321] width 810 height 43
click at [1060, 523] on button "Siguiente" at bounding box center [1180, 526] width 70 height 21
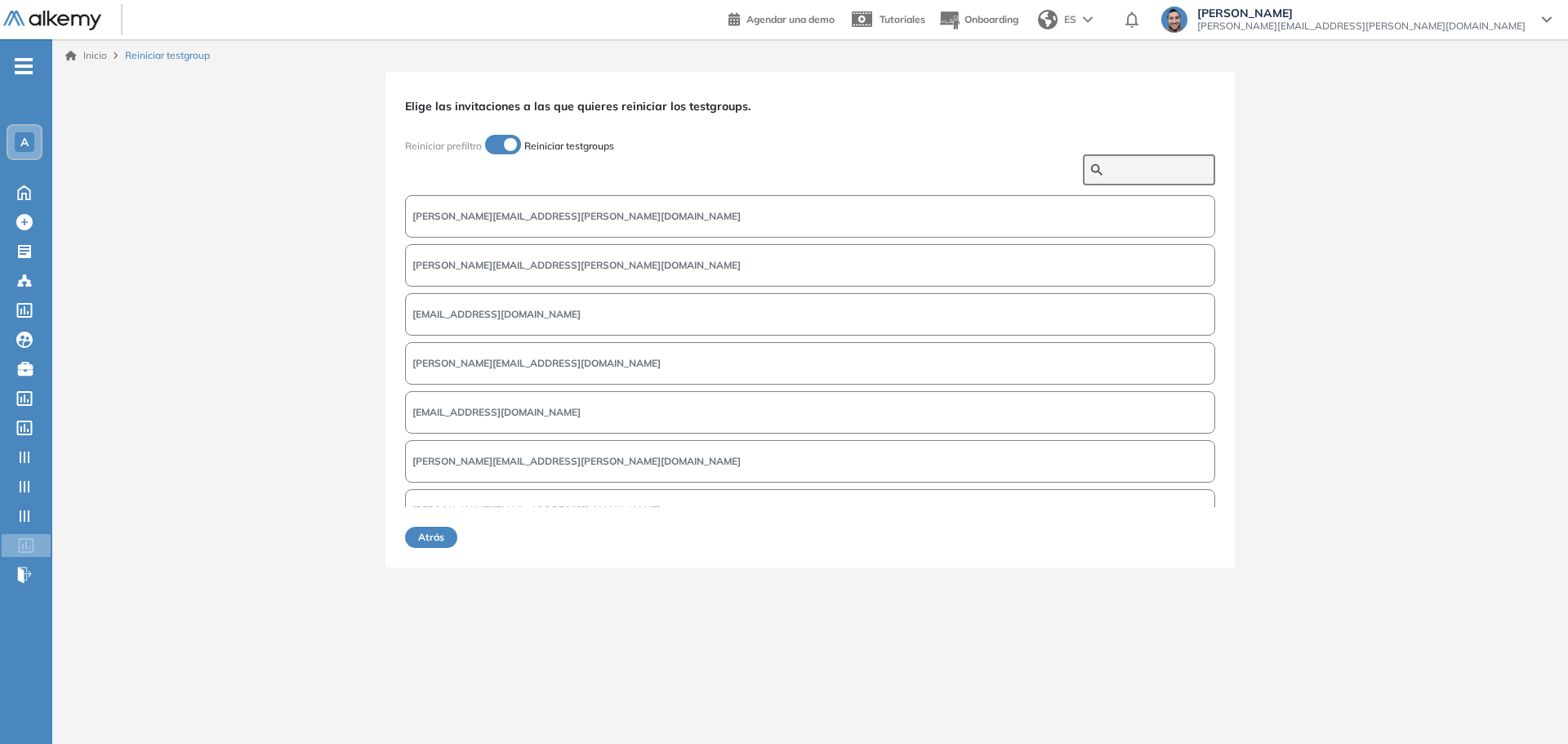
click at [1060, 163] on input "text" at bounding box center [1157, 170] width 98 height 15
type input "***"
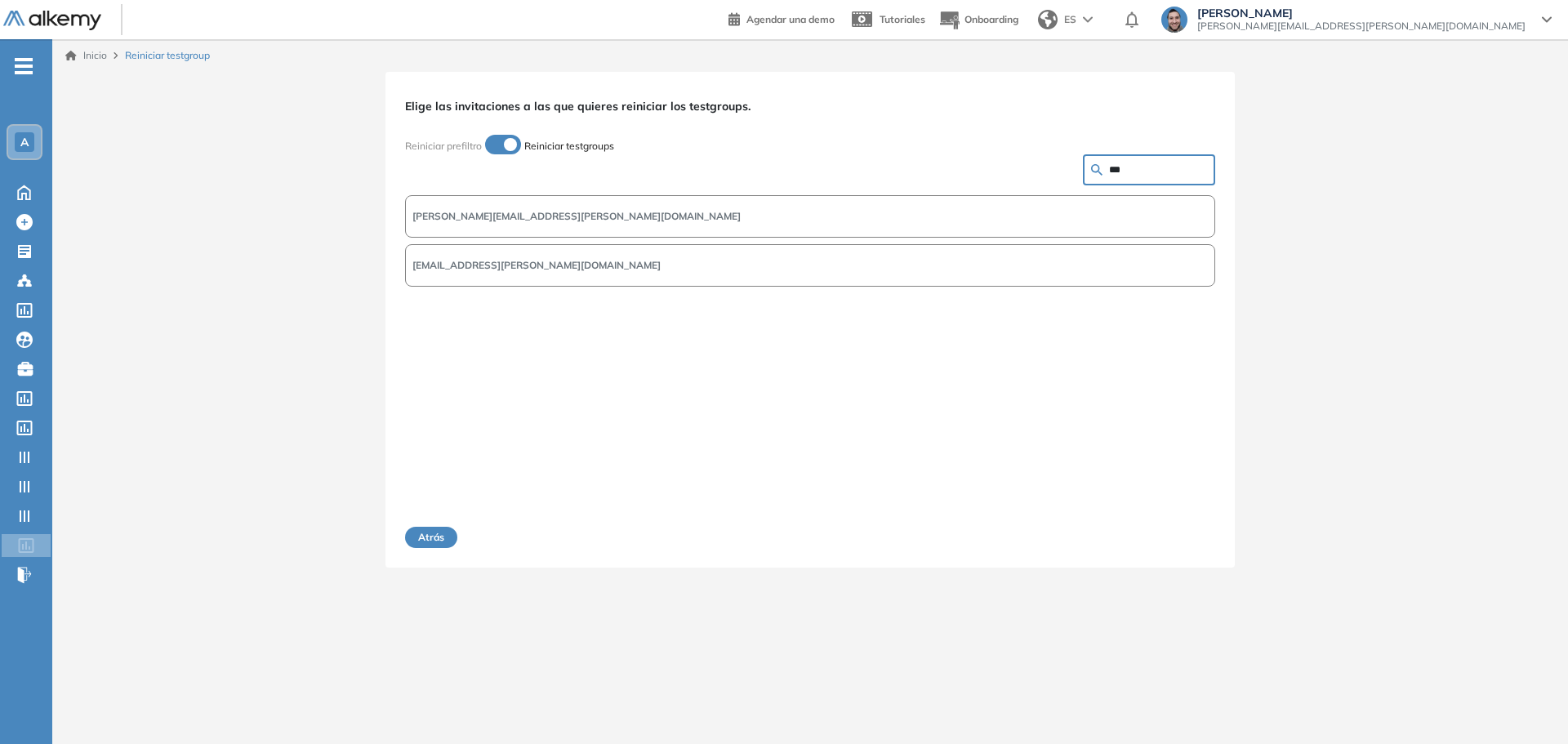
click at [539, 264] on button "ilvany.castillo@pomelo.la" at bounding box center [809, 265] width 810 height 43
click at [1060, 535] on button "Siguiente" at bounding box center [1180, 537] width 70 height 21
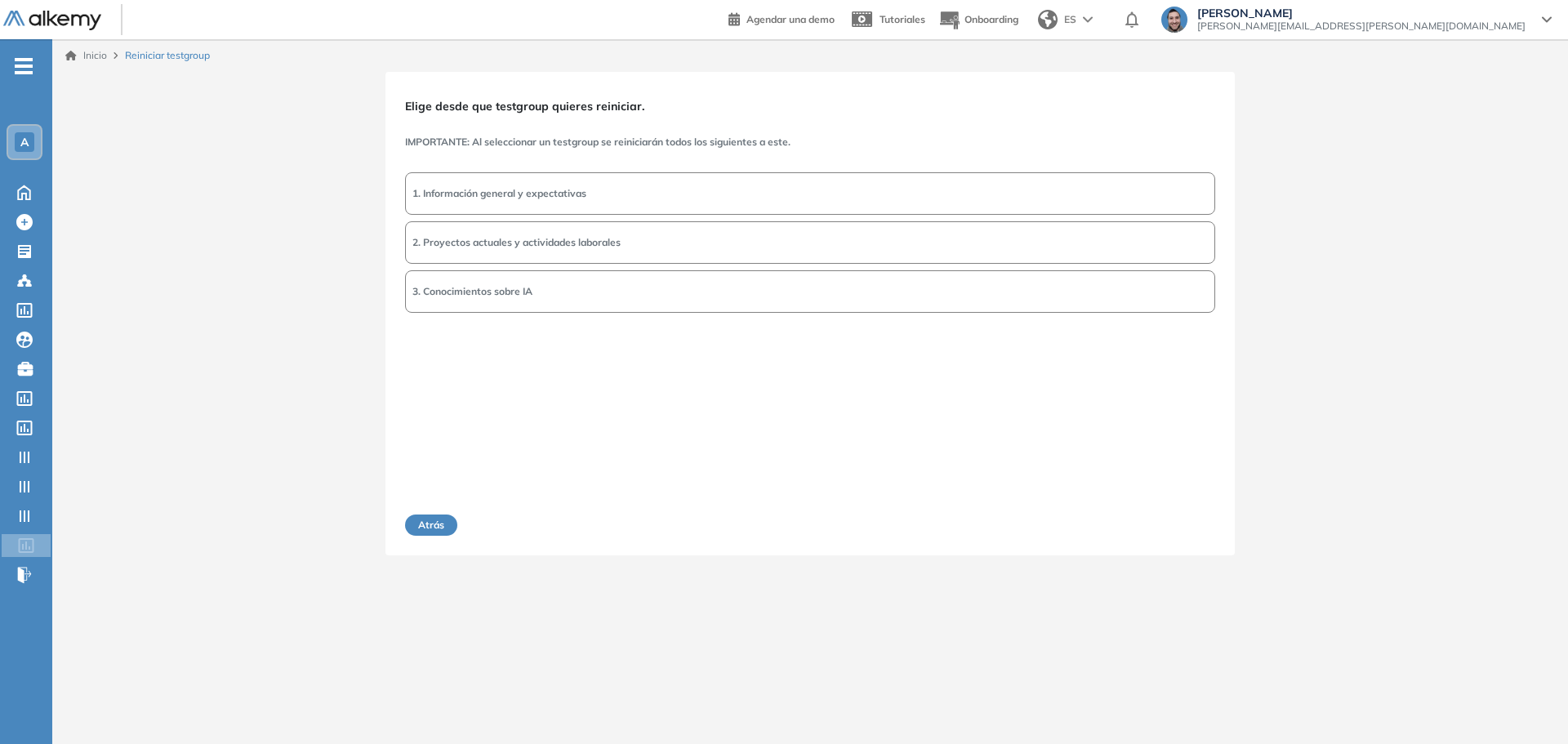
click at [573, 190] on span "1. Información general y expectativas" at bounding box center [499, 193] width 174 height 15
click at [1060, 527] on button "Siguiente" at bounding box center [1180, 526] width 70 height 21
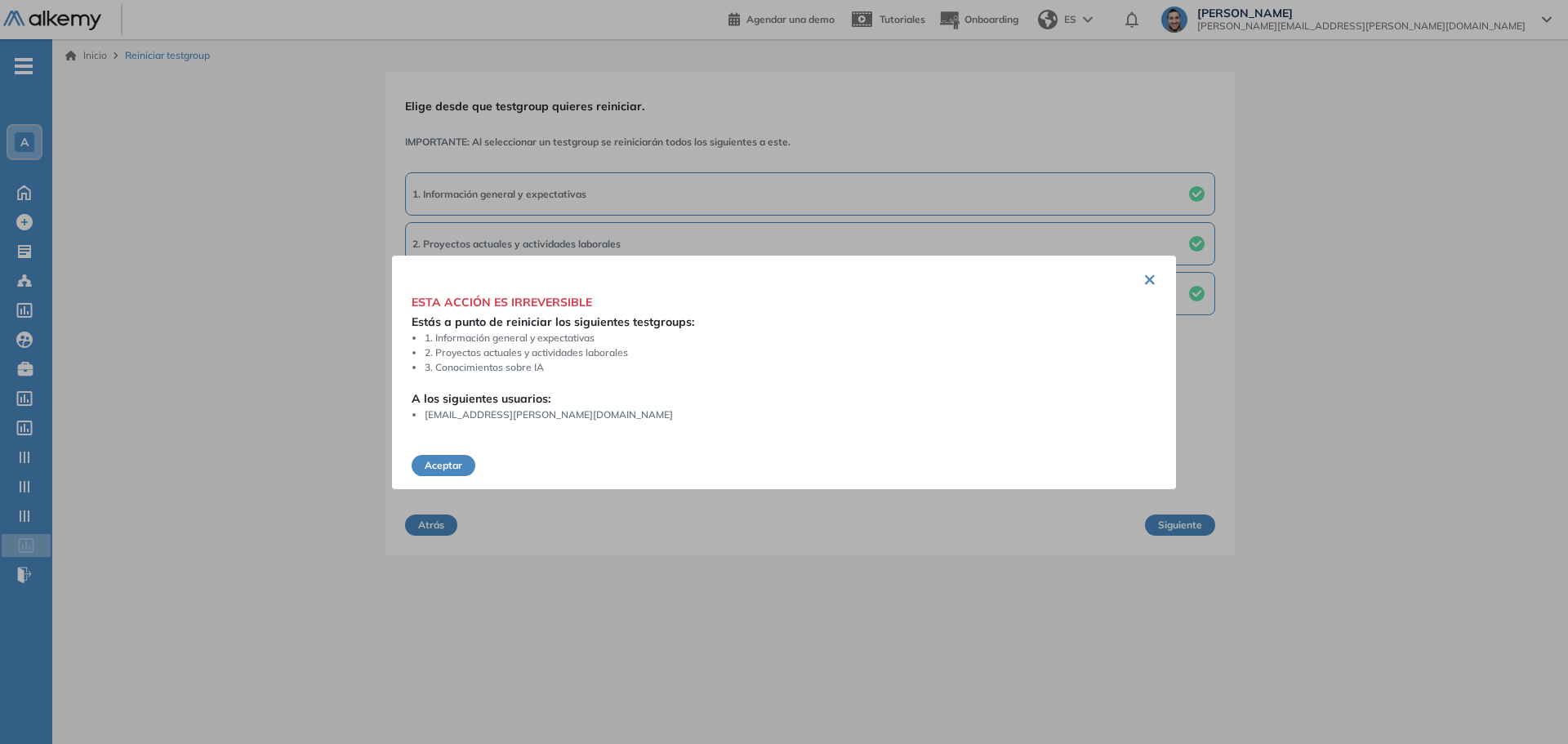
drag, startPoint x: 1168, startPoint y: 683, endPoint x: 1030, endPoint y: 651, distance: 141.7
click at [1060, 683] on div at bounding box center [784, 372] width 1568 height 744
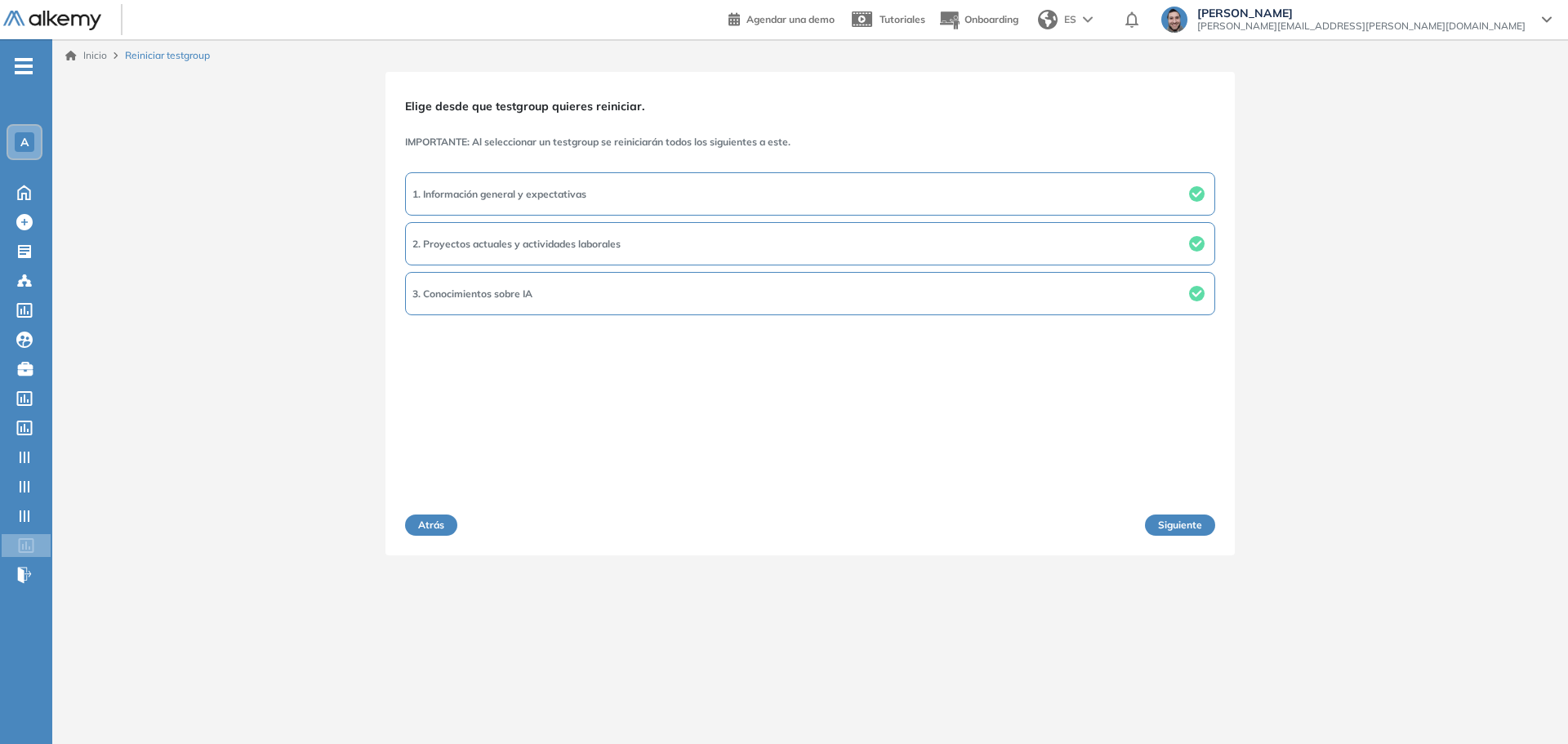
click at [1060, 515] on button "Siguiente" at bounding box center [1180, 526] width 70 height 21
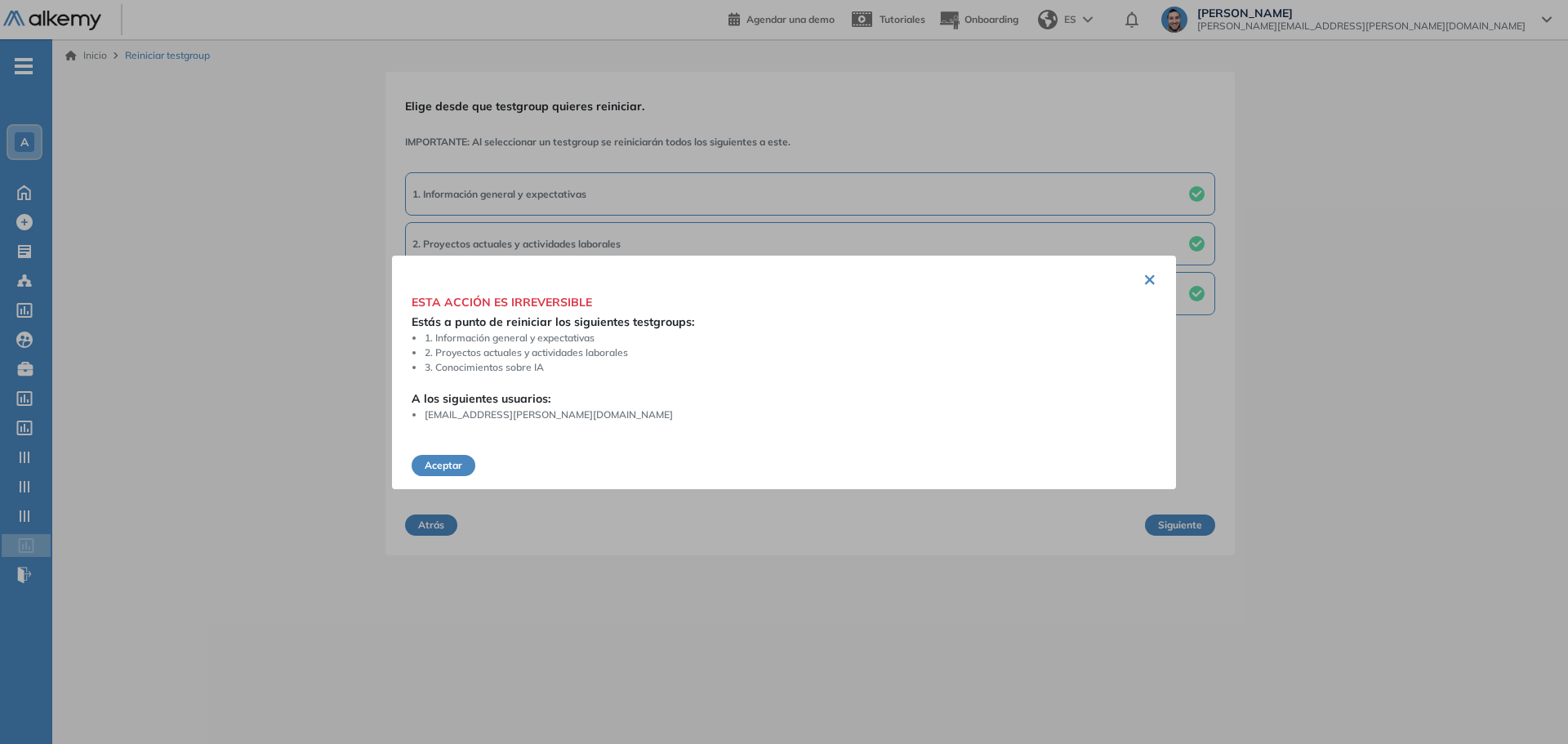
click at [451, 462] on button "Aceptar" at bounding box center [443, 465] width 63 height 21
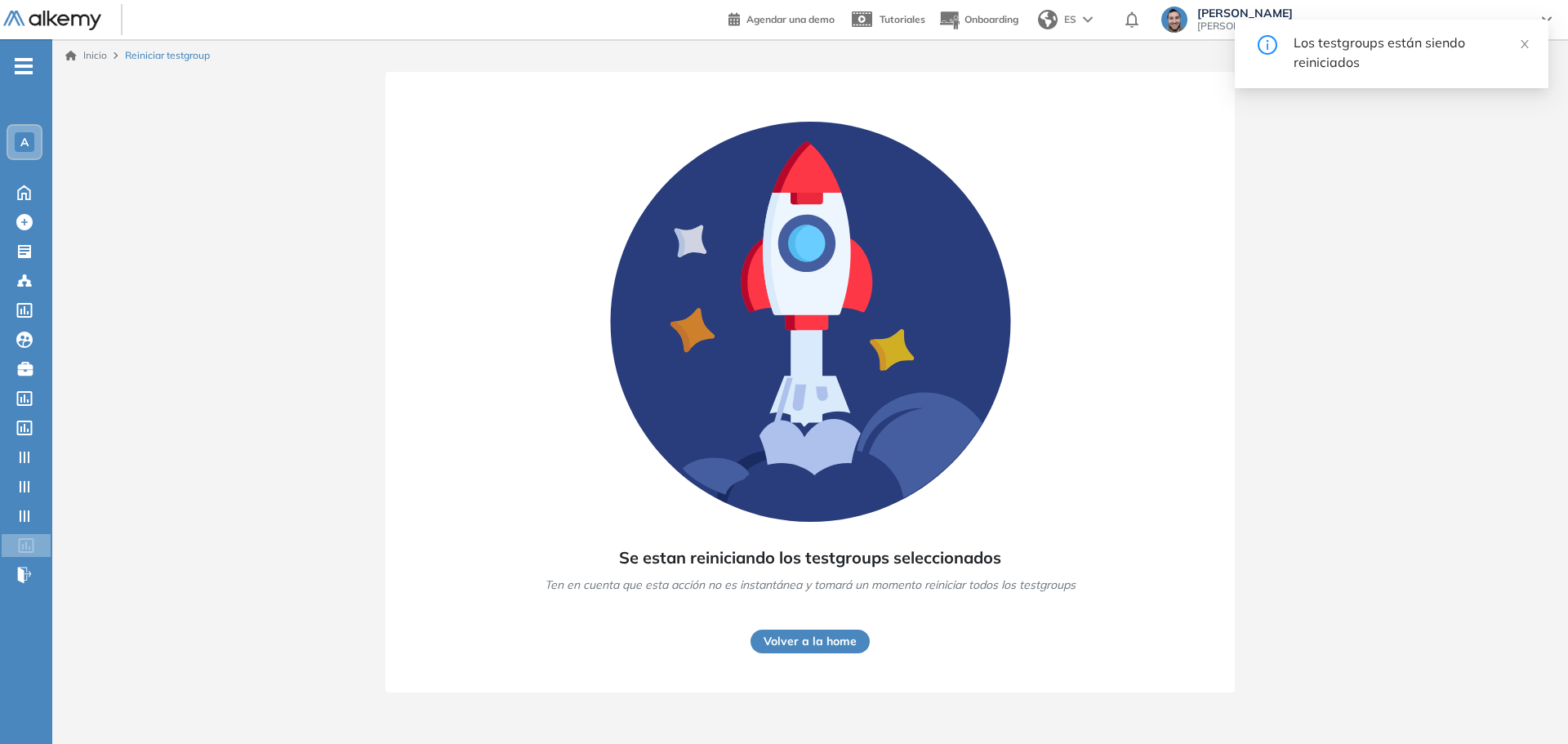
click at [842, 644] on button "Volver a la home" at bounding box center [810, 642] width 119 height 23
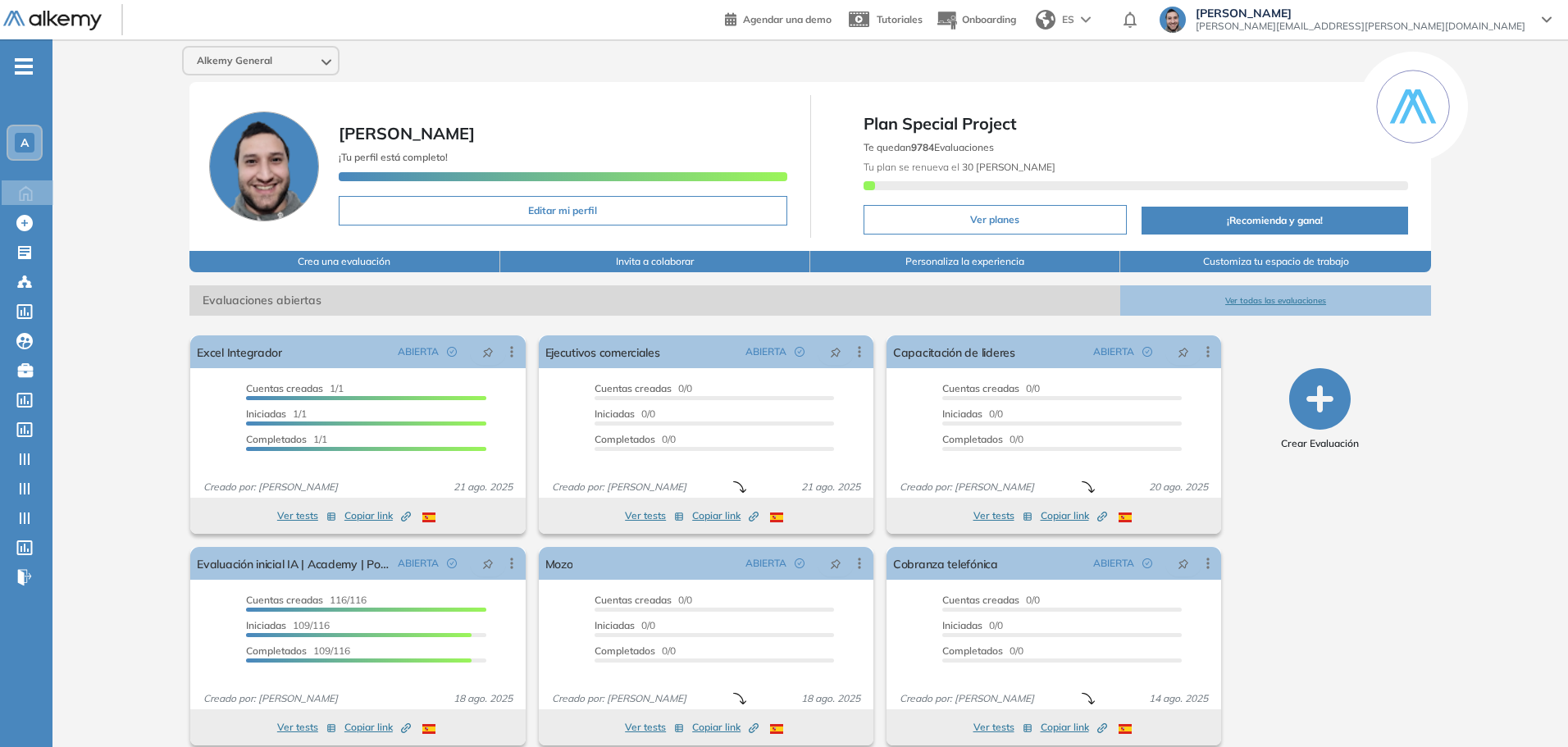
click at [1065, 7] on span "Lucas Ruiz" at bounding box center [1360, 13] width 330 height 13
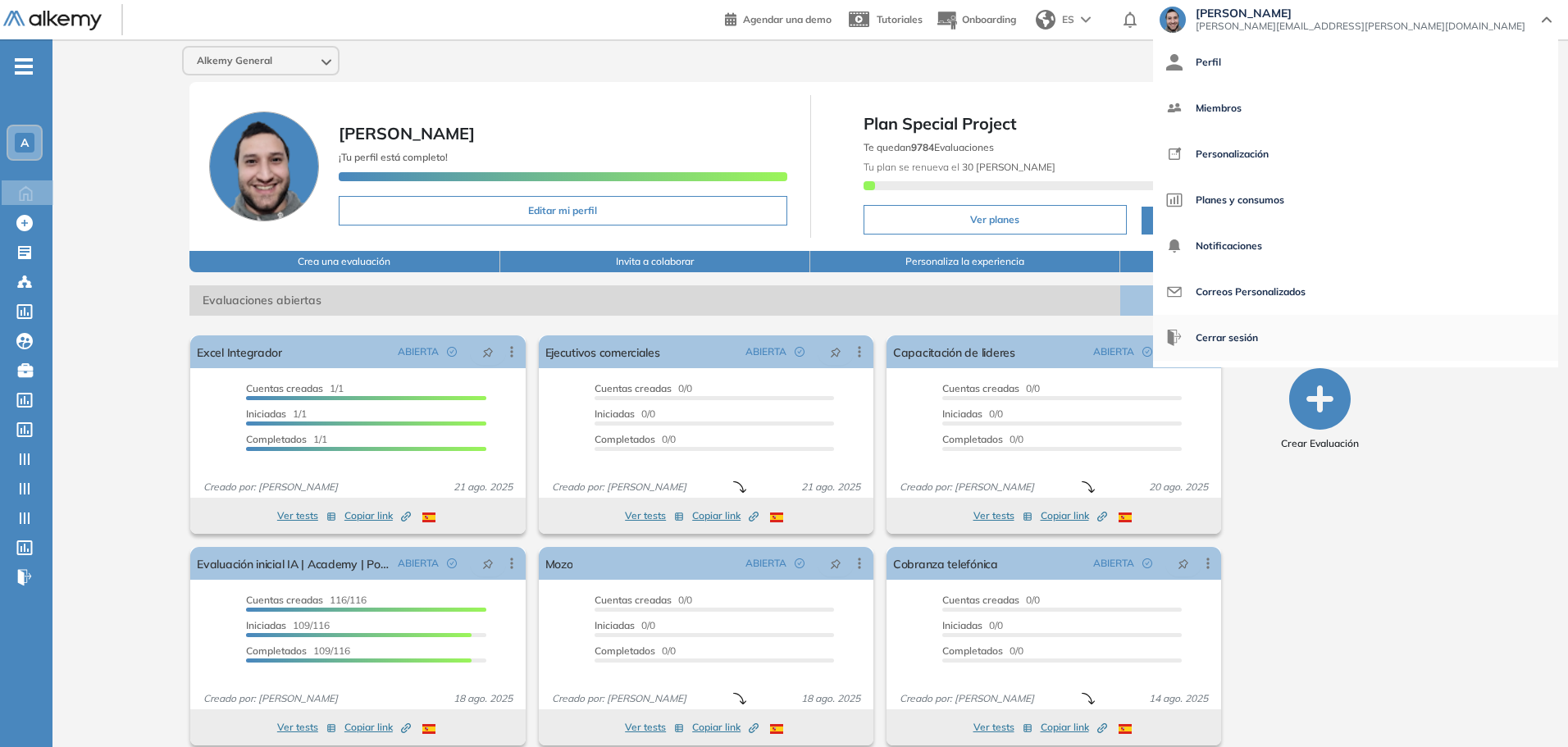
click at [1065, 347] on span "Cerrar sesión" at bounding box center [1227, 338] width 63 height 39
